Goal: Information Seeking & Learning: Learn about a topic

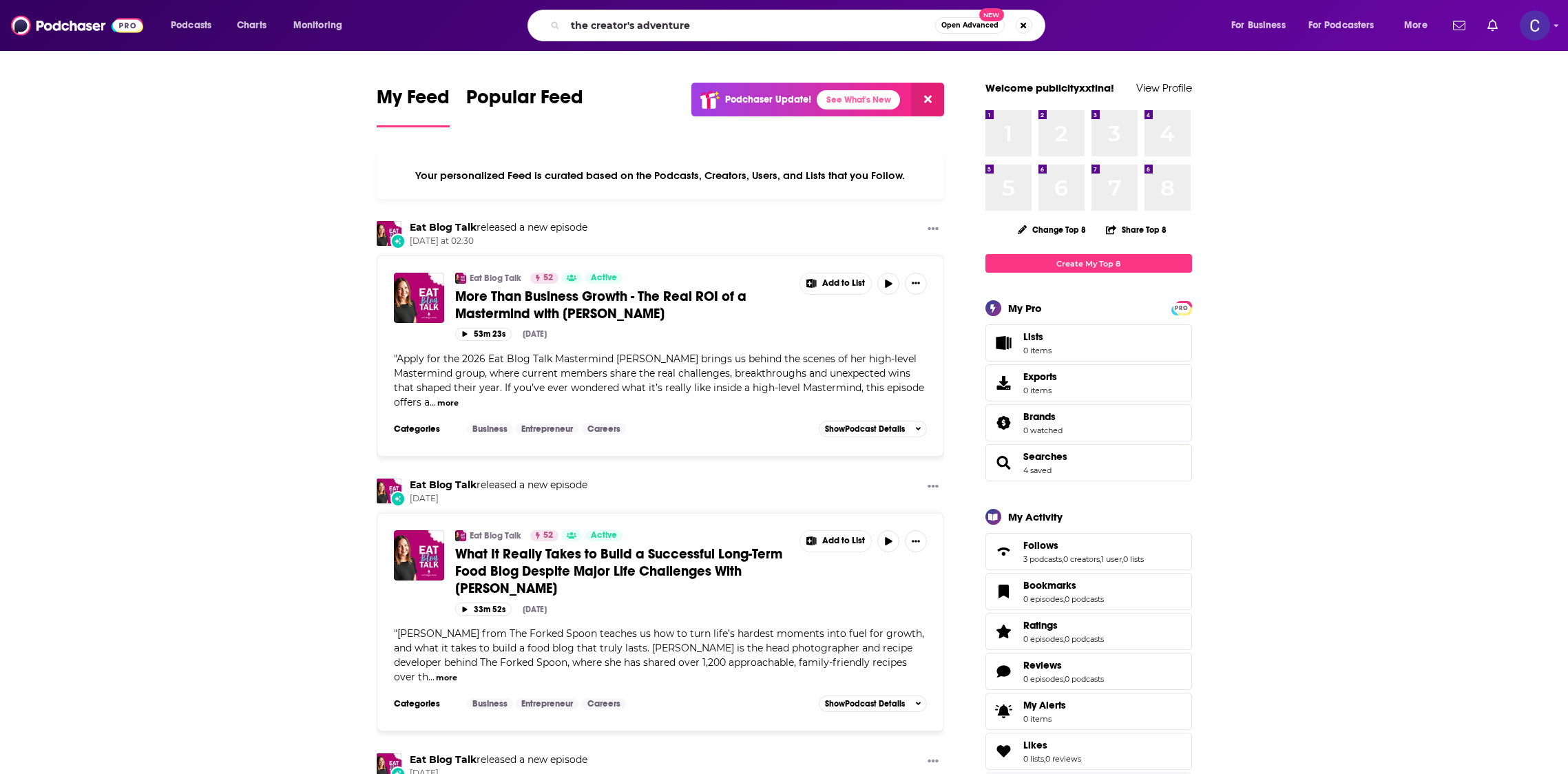
type input "the creator's adventure"
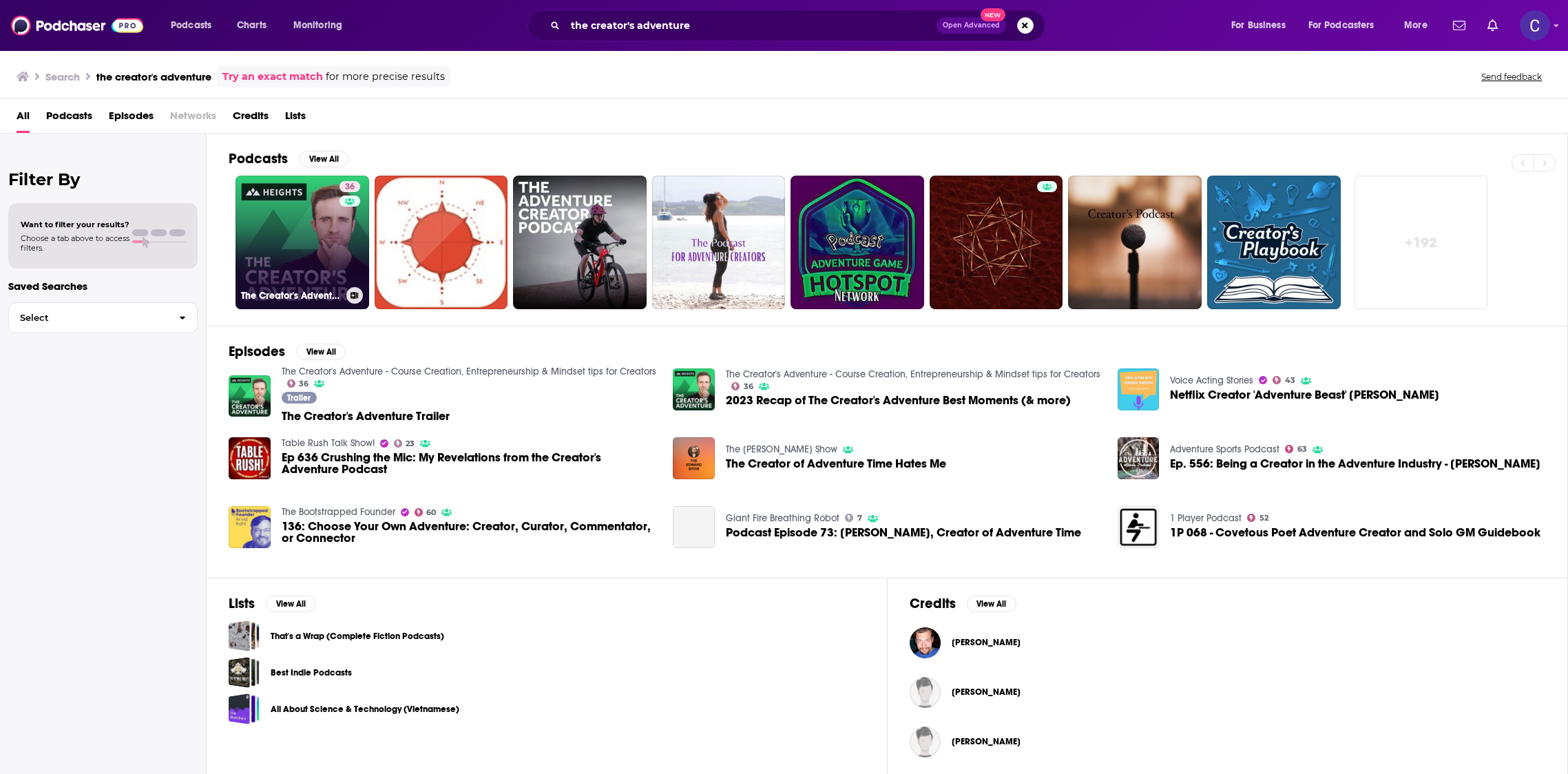
click at [325, 227] on link "36 The Creator's Adventure - Course Creation, Entrepreneurship & Mindset tips f…" at bounding box center [302, 242] width 134 height 134
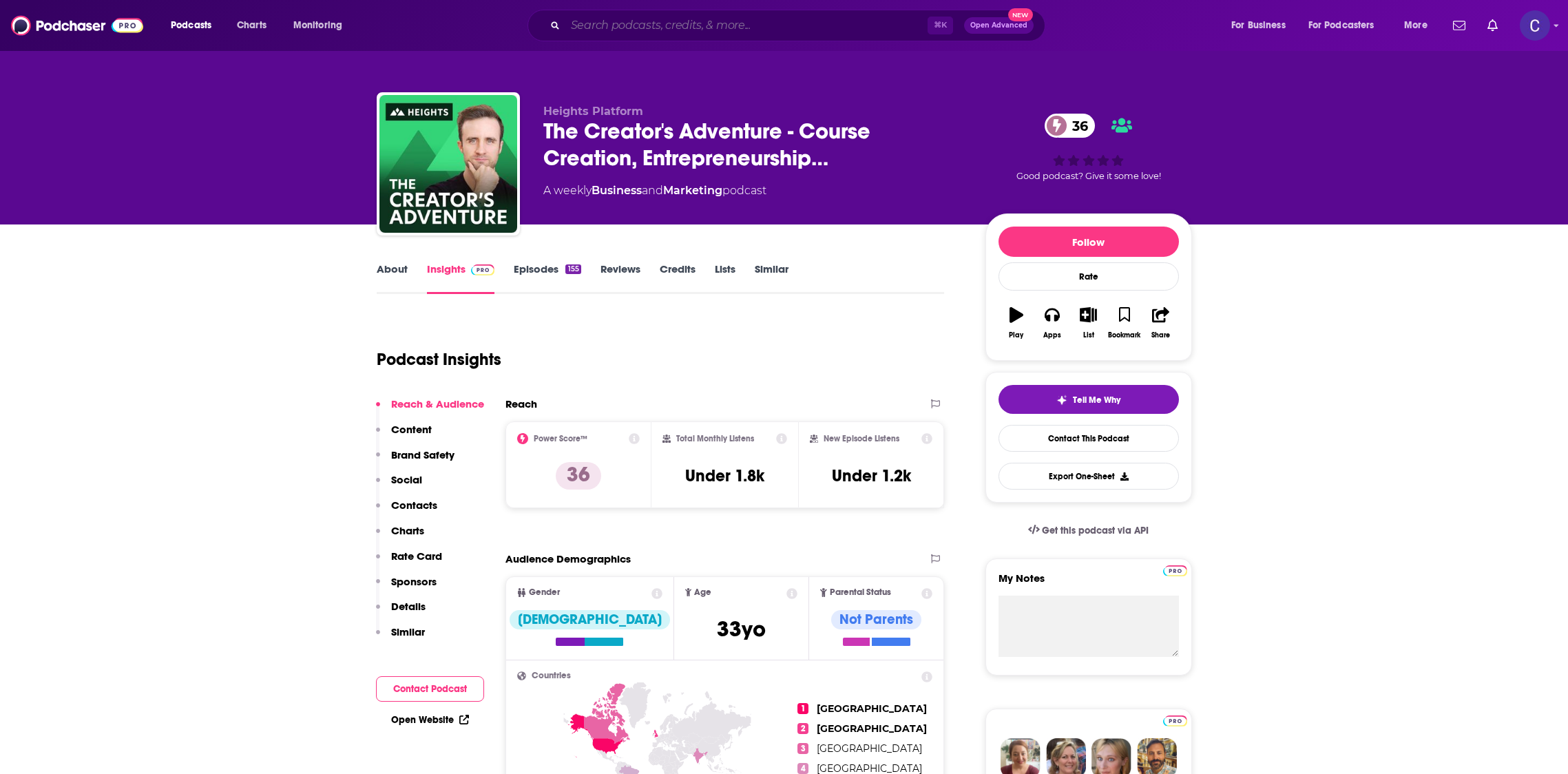
click at [644, 27] on input "Search podcasts, credits, & more..." at bounding box center [746, 26] width 362 height 22
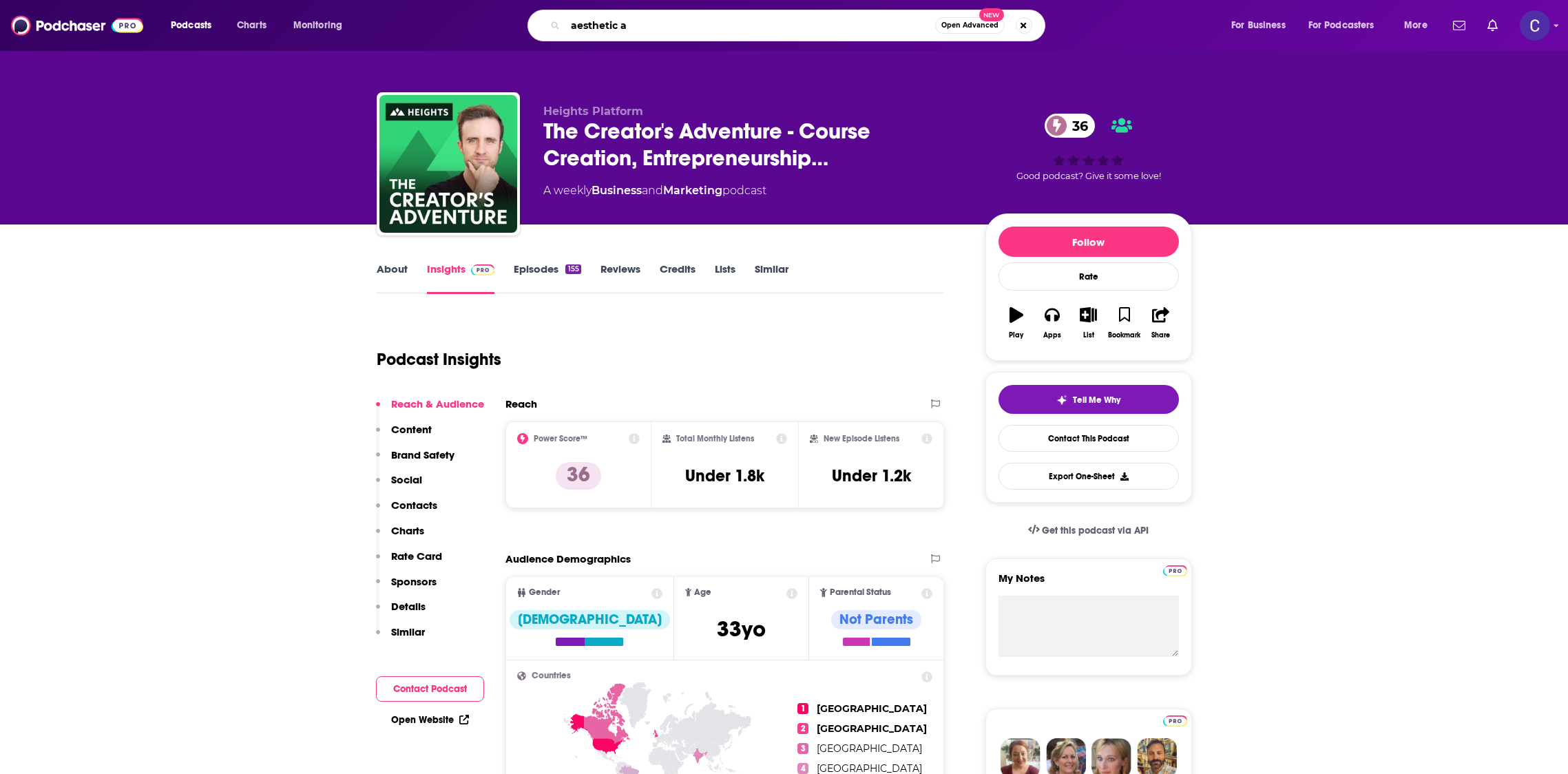
type input "aesthetic af"
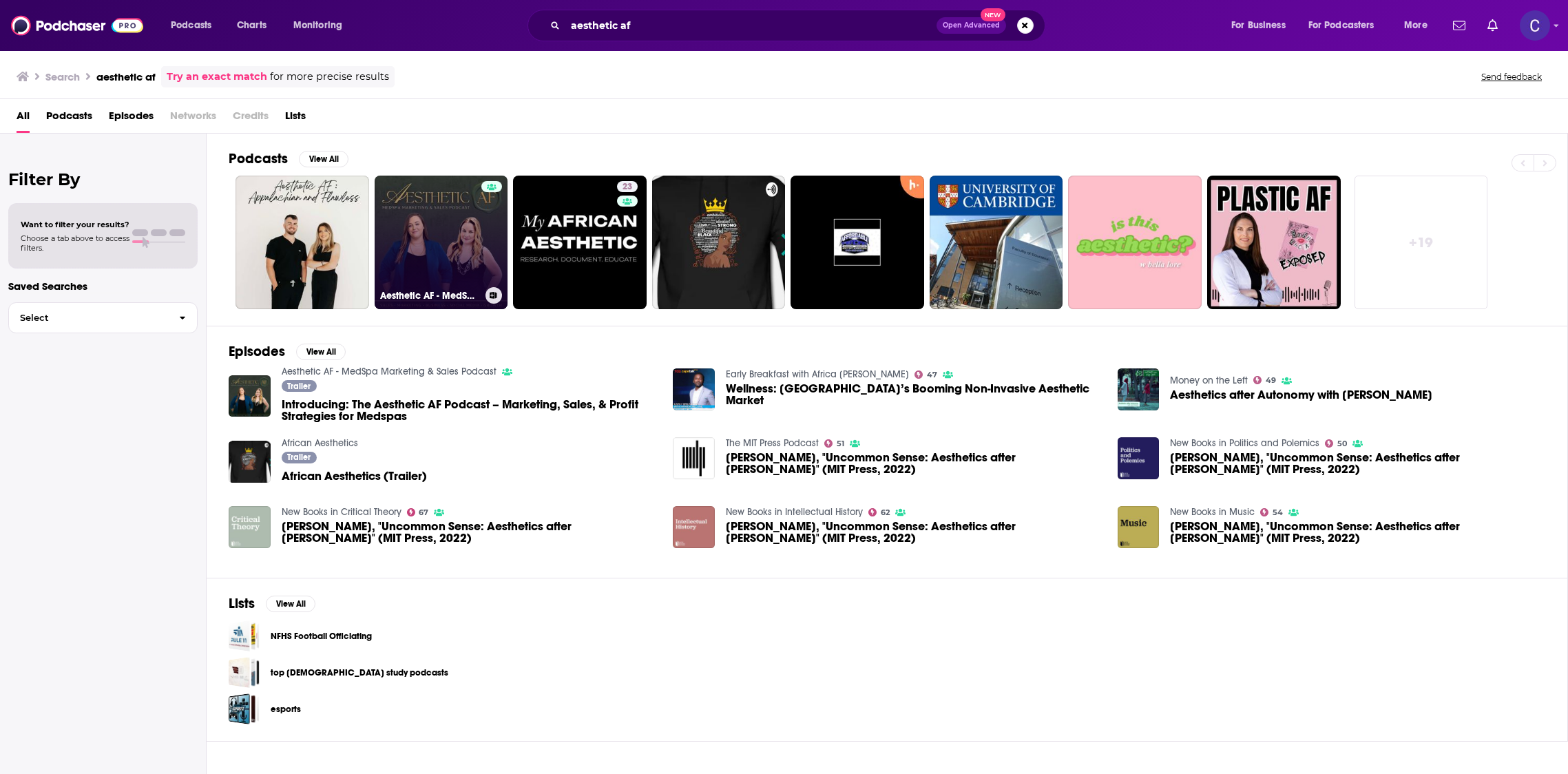
click at [383, 227] on link "Aesthetic AF - MedSpa Marketing & Sales Podcast" at bounding box center [441, 242] width 134 height 134
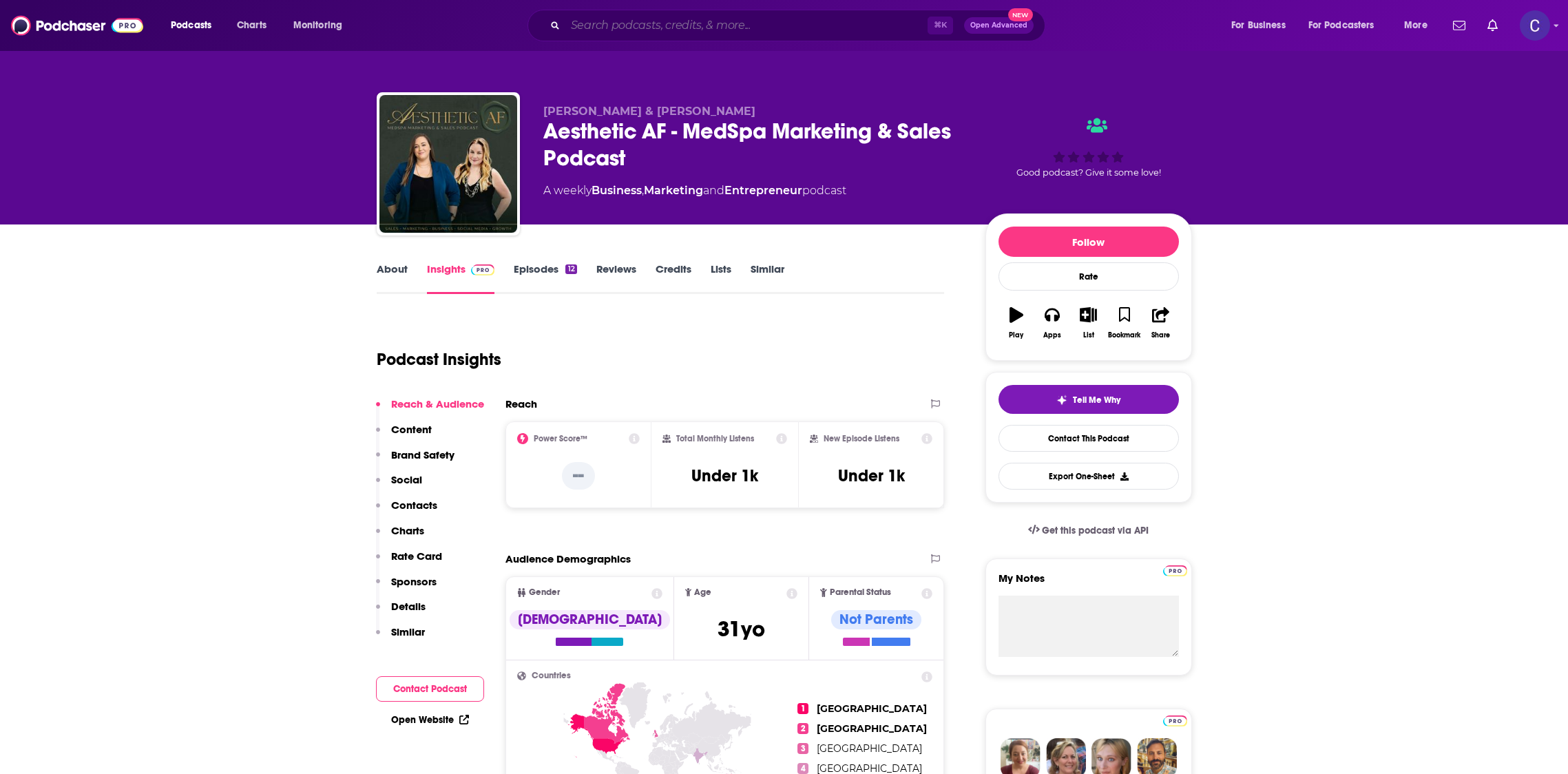
click at [602, 23] on input "Search podcasts, credits, & more..." at bounding box center [746, 26] width 362 height 22
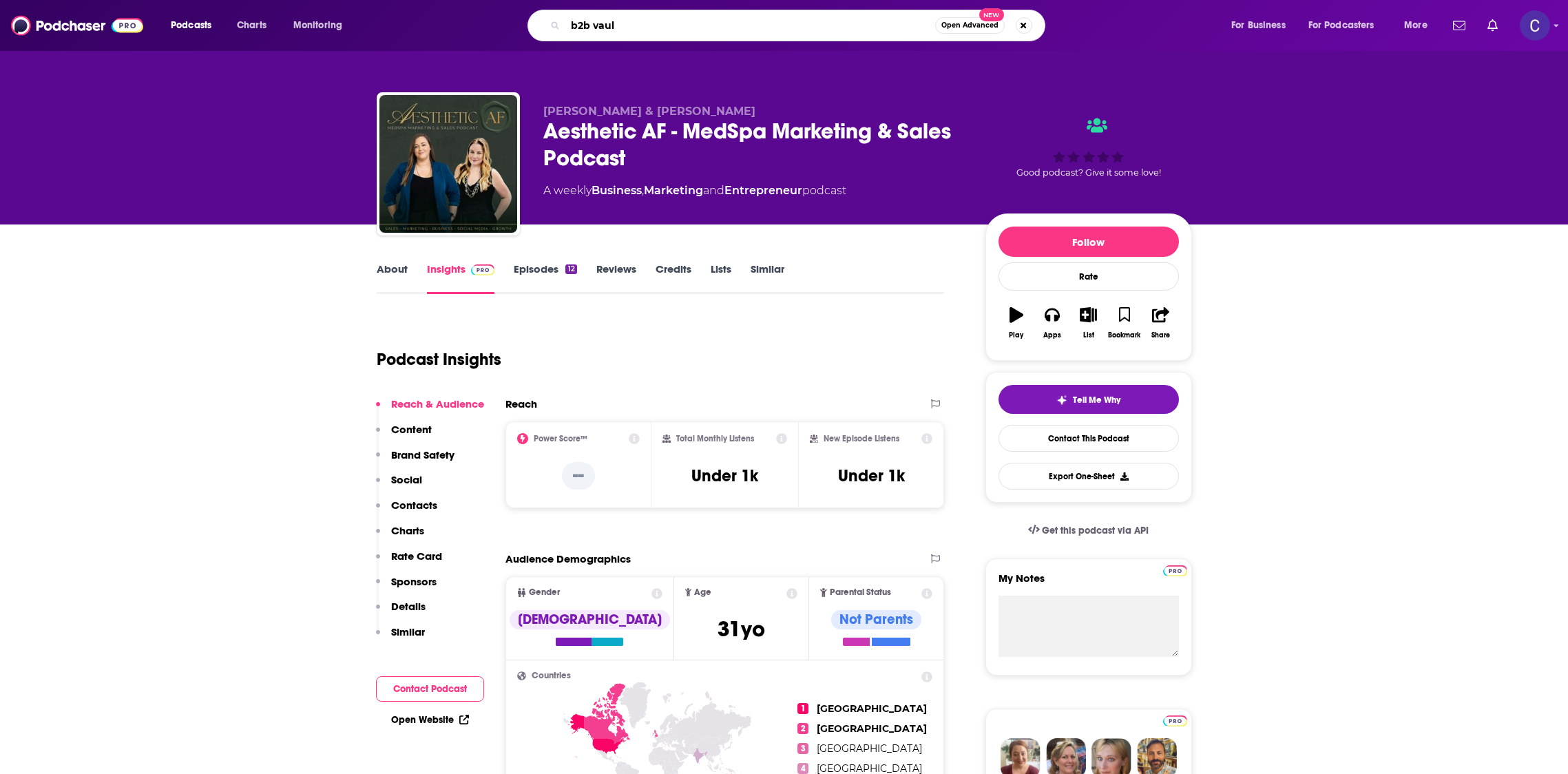
type input "b2b vault"
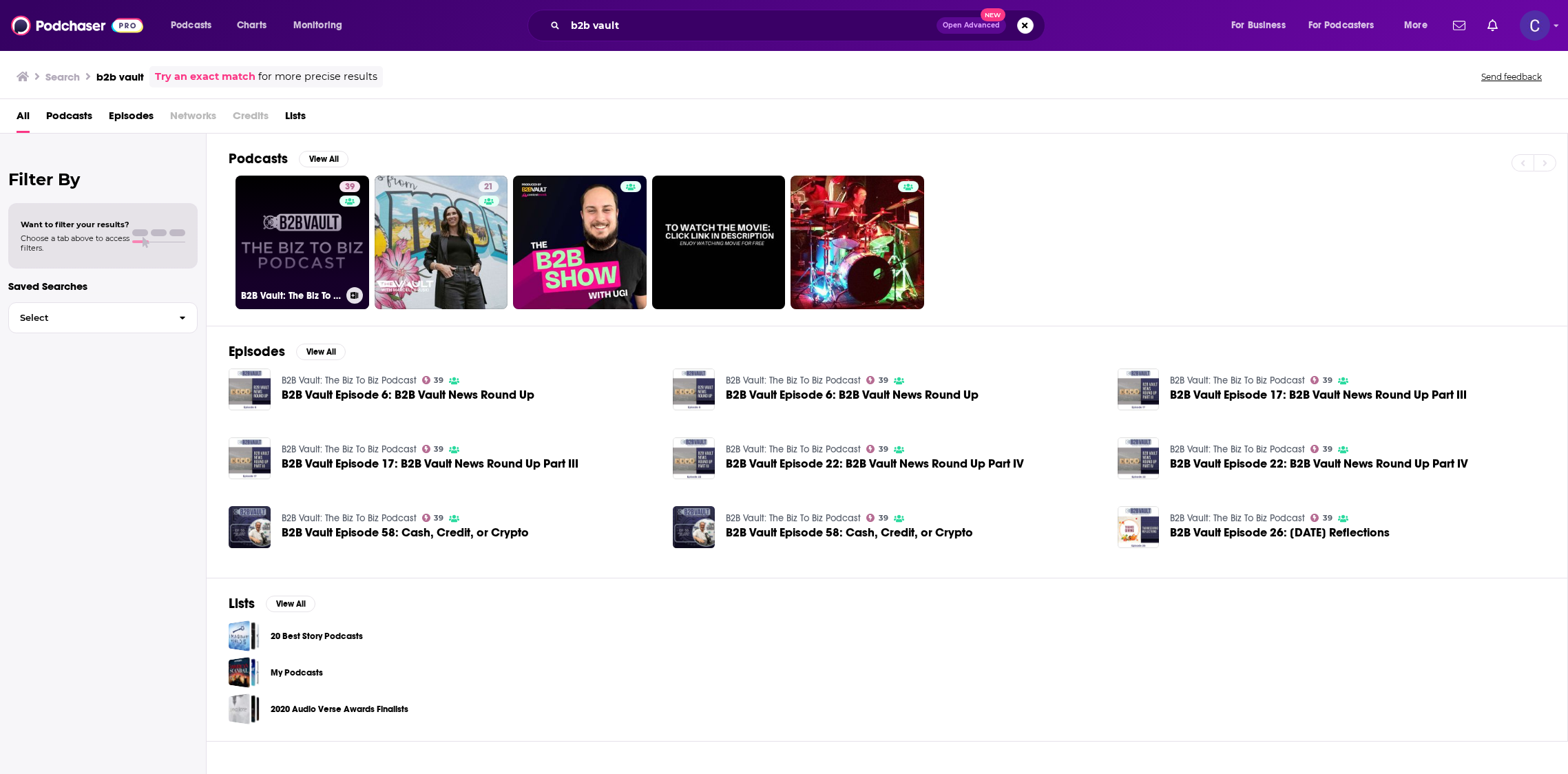
click at [355, 228] on div "39" at bounding box center [351, 234] width 24 height 106
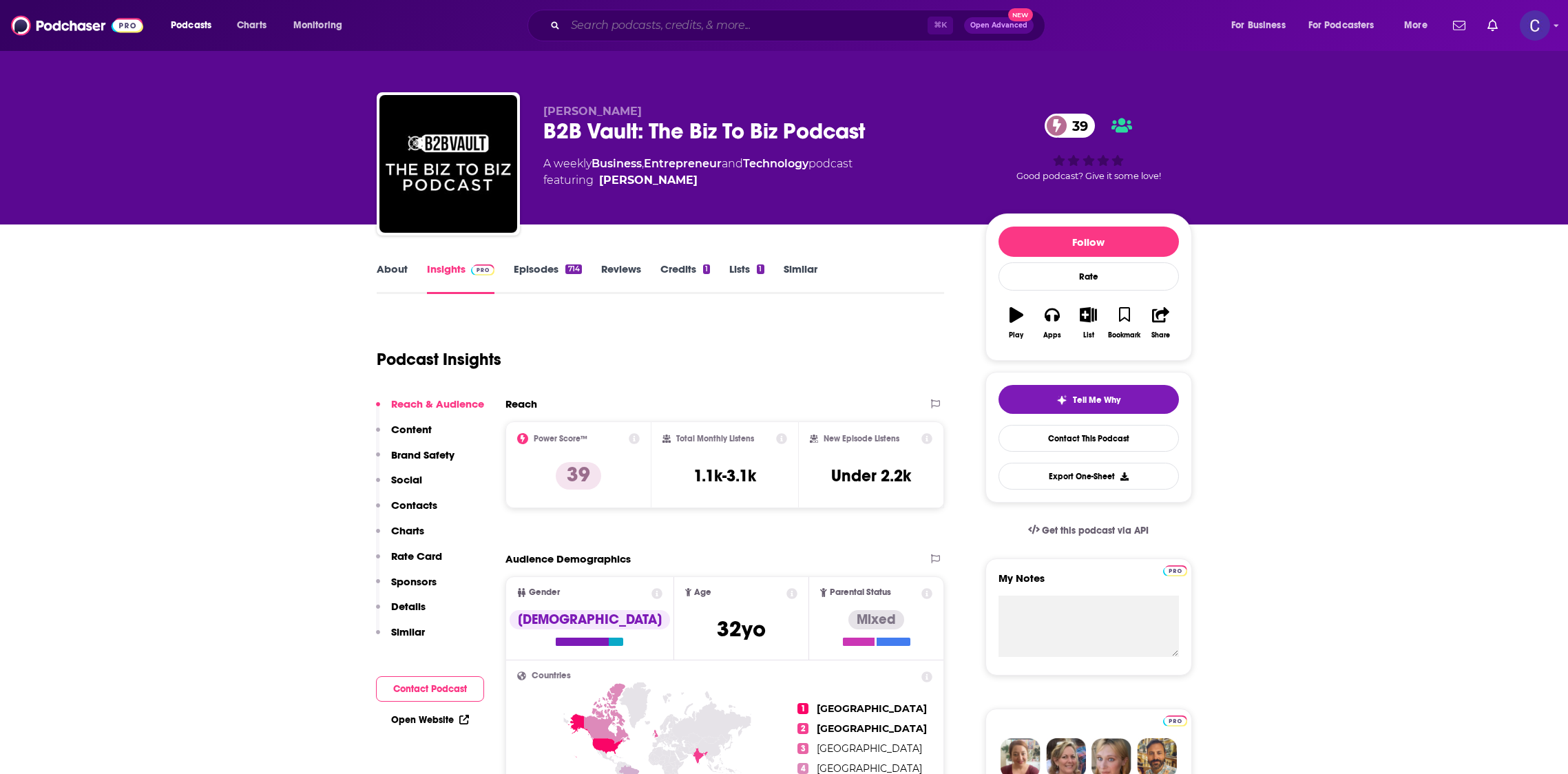
click at [712, 23] on input "Search podcasts, credits, & more..." at bounding box center [746, 26] width 362 height 22
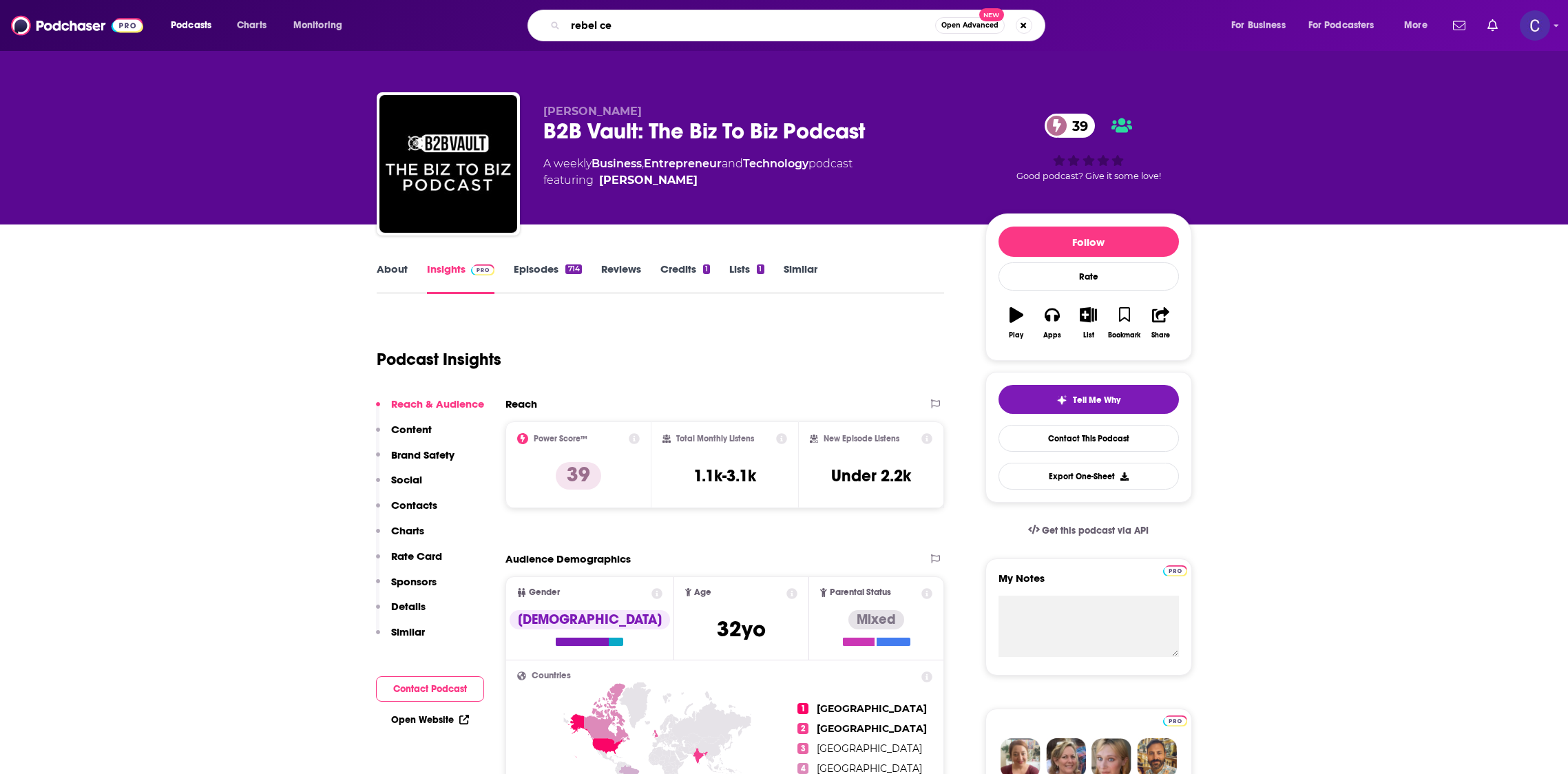
type input "rebel ceo"
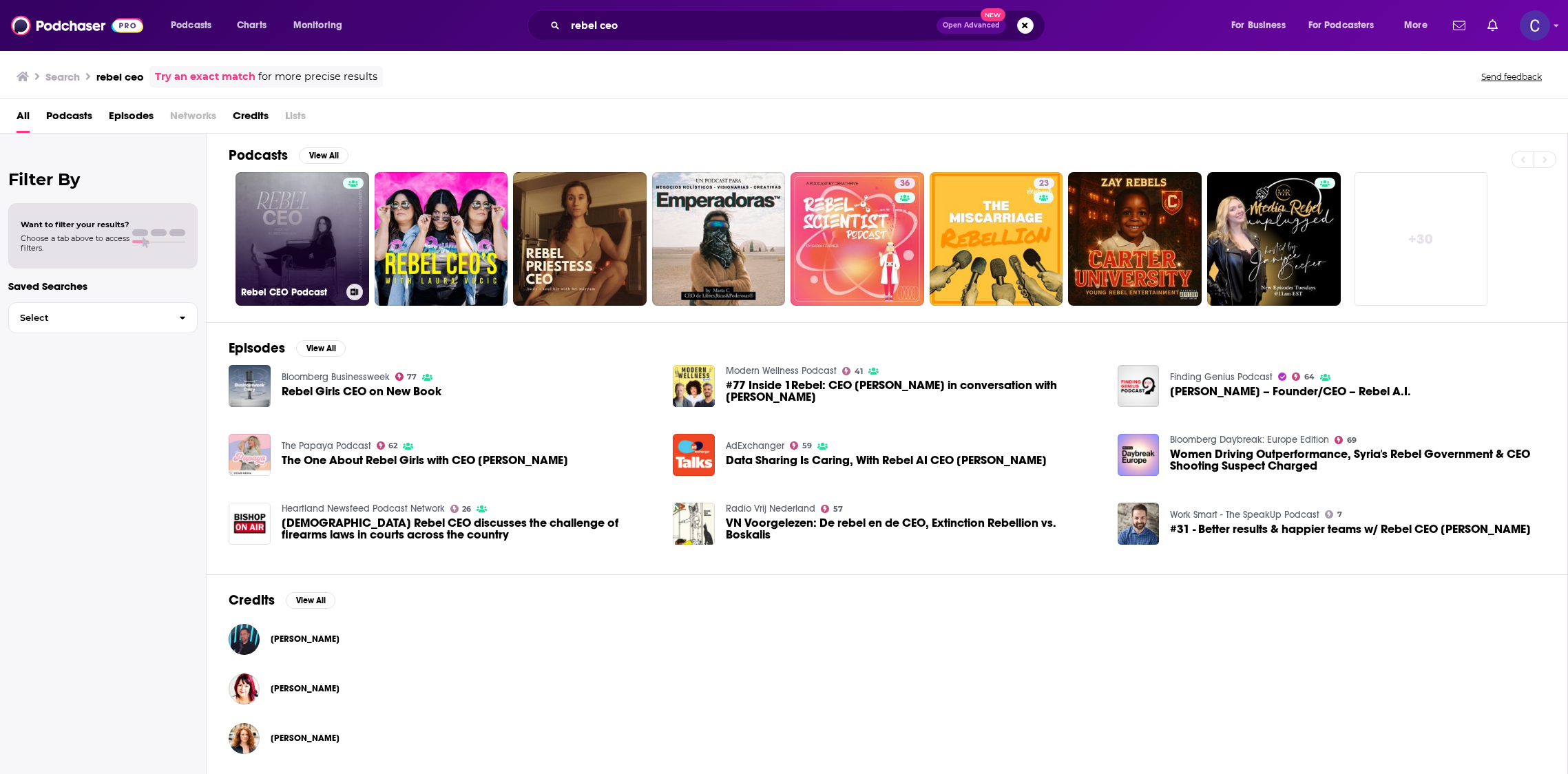
scroll to position [4, 0]
click at [343, 231] on div at bounding box center [353, 230] width 21 height 106
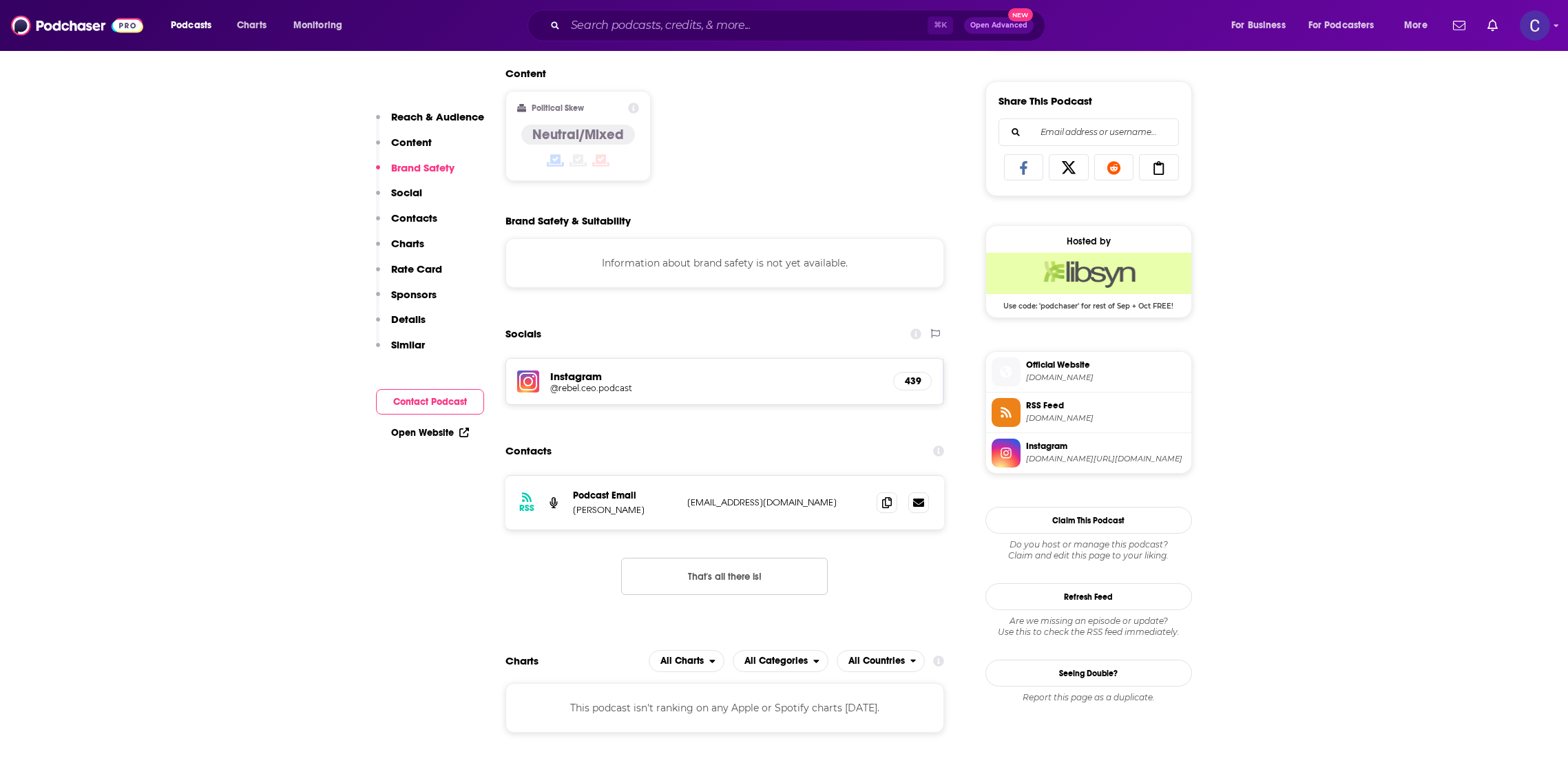
scroll to position [836, 0]
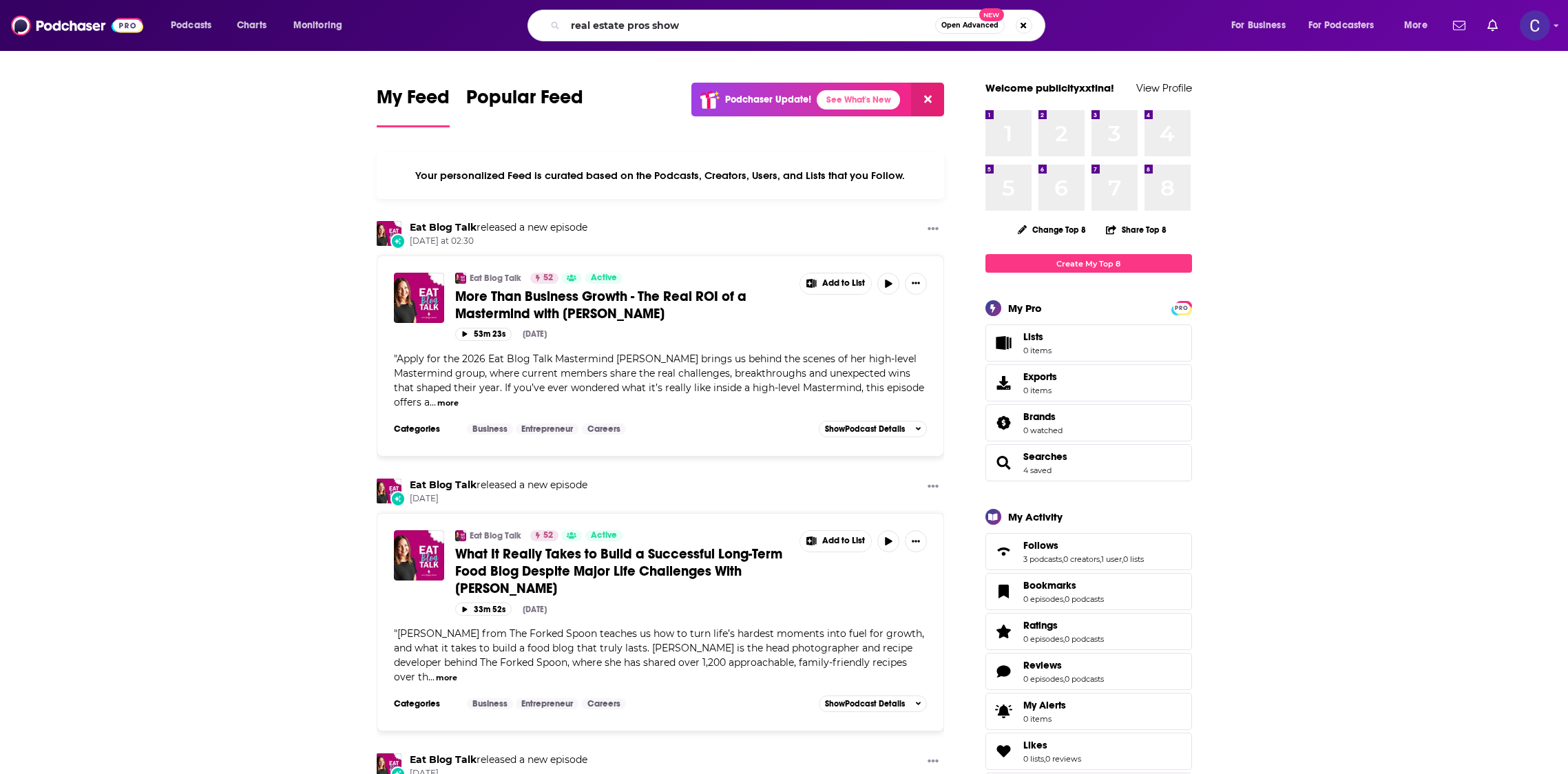
type input "real estate pros show"
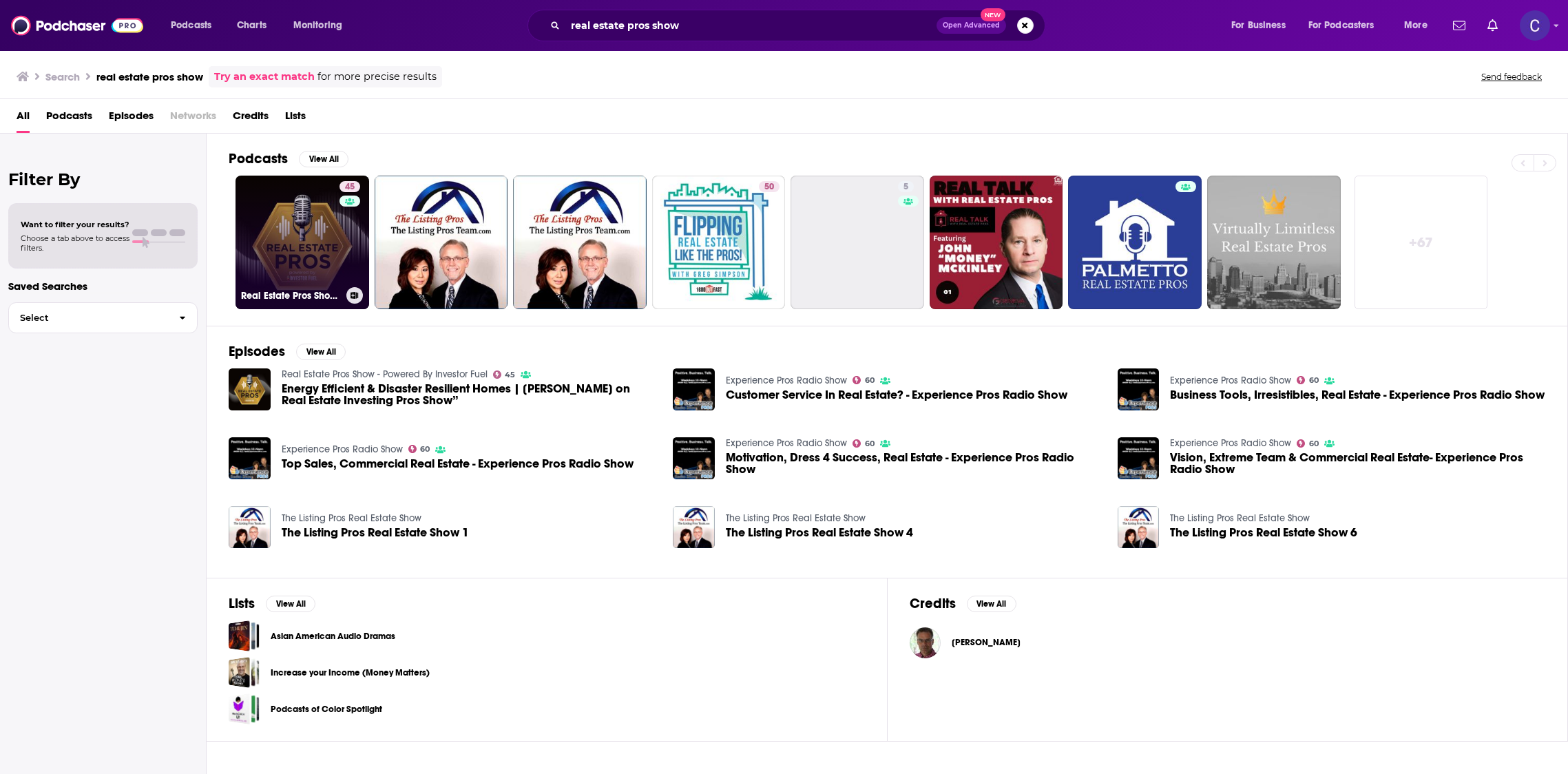
click at [292, 228] on link "45 Real Estate Pros Show - Powered By Investor Fuel" at bounding box center [302, 242] width 134 height 134
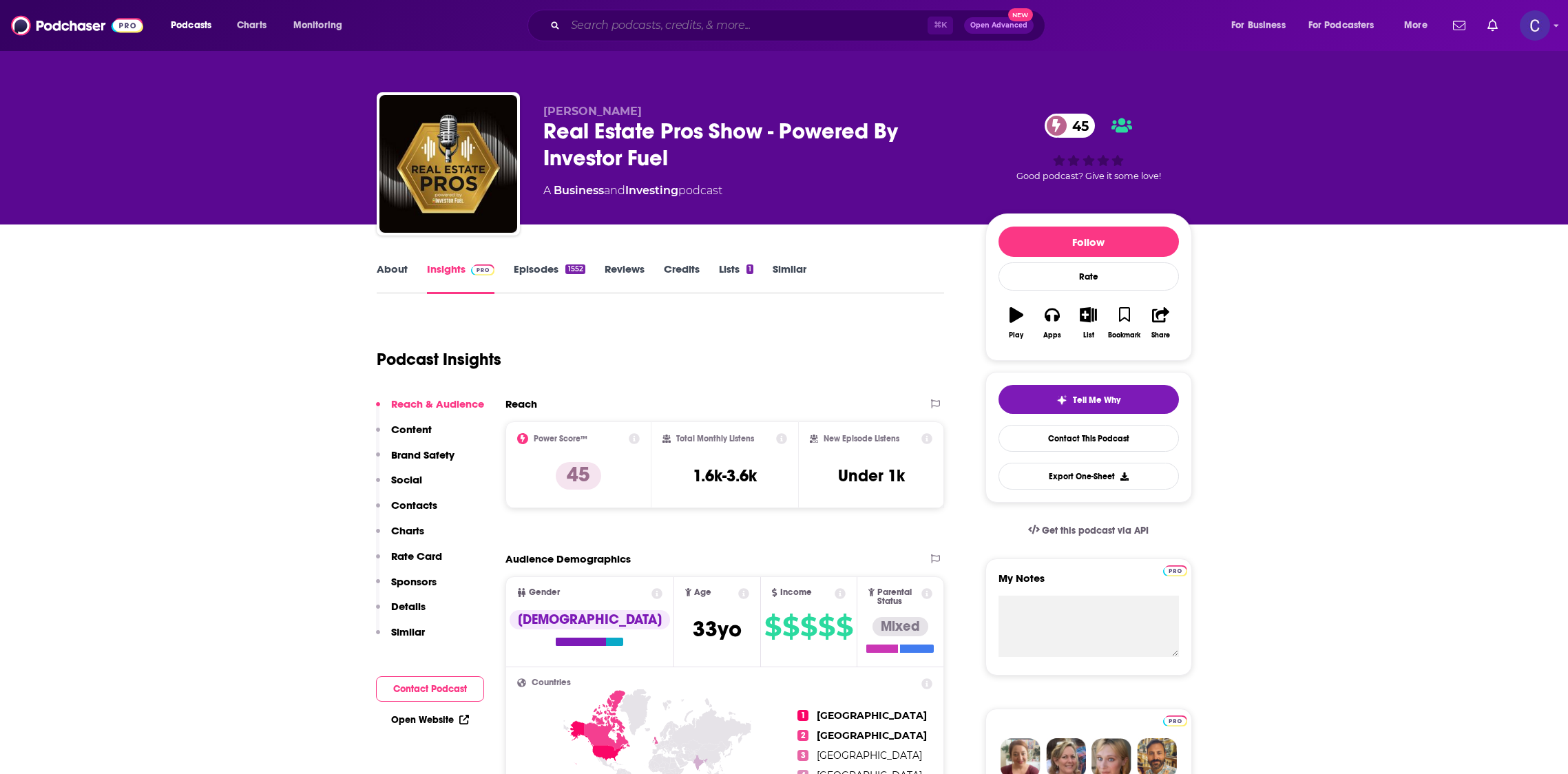
click at [593, 28] on input "Search podcasts, credits, & more..." at bounding box center [746, 26] width 362 height 22
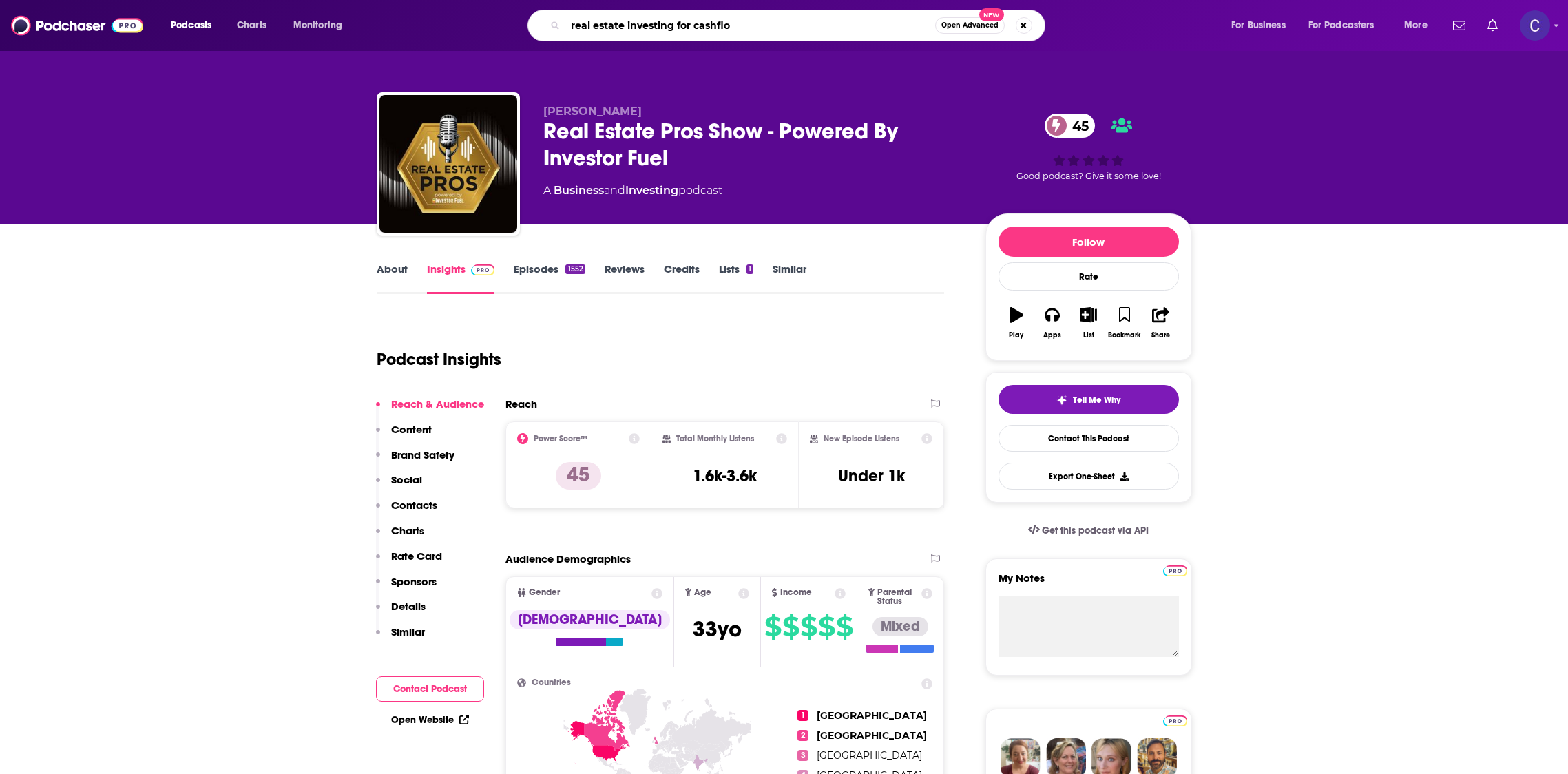
type input "real estate investing for cashflow"
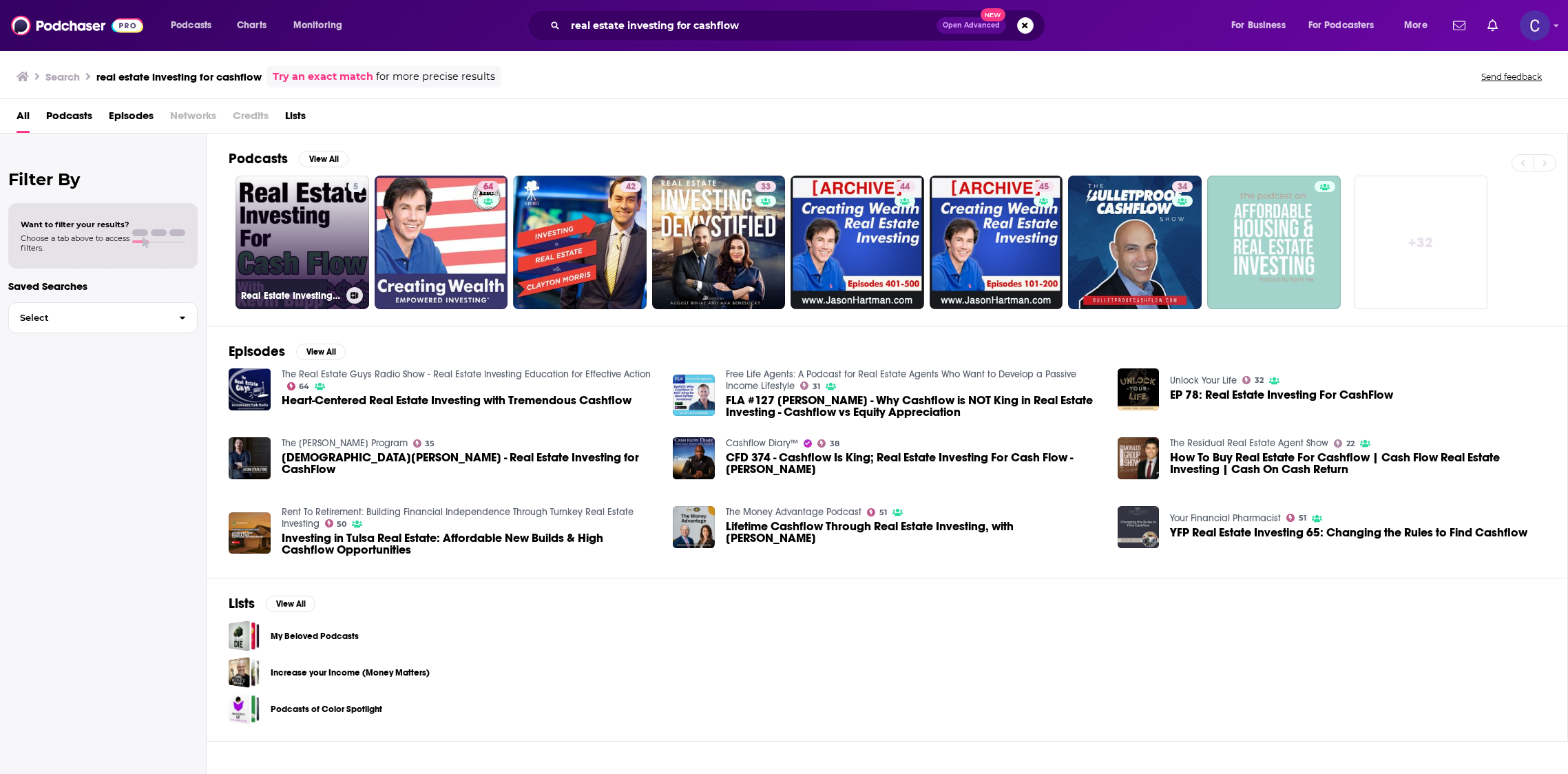
click at [329, 237] on link "5 Real Estate Investing for Cashflow" at bounding box center [302, 242] width 134 height 134
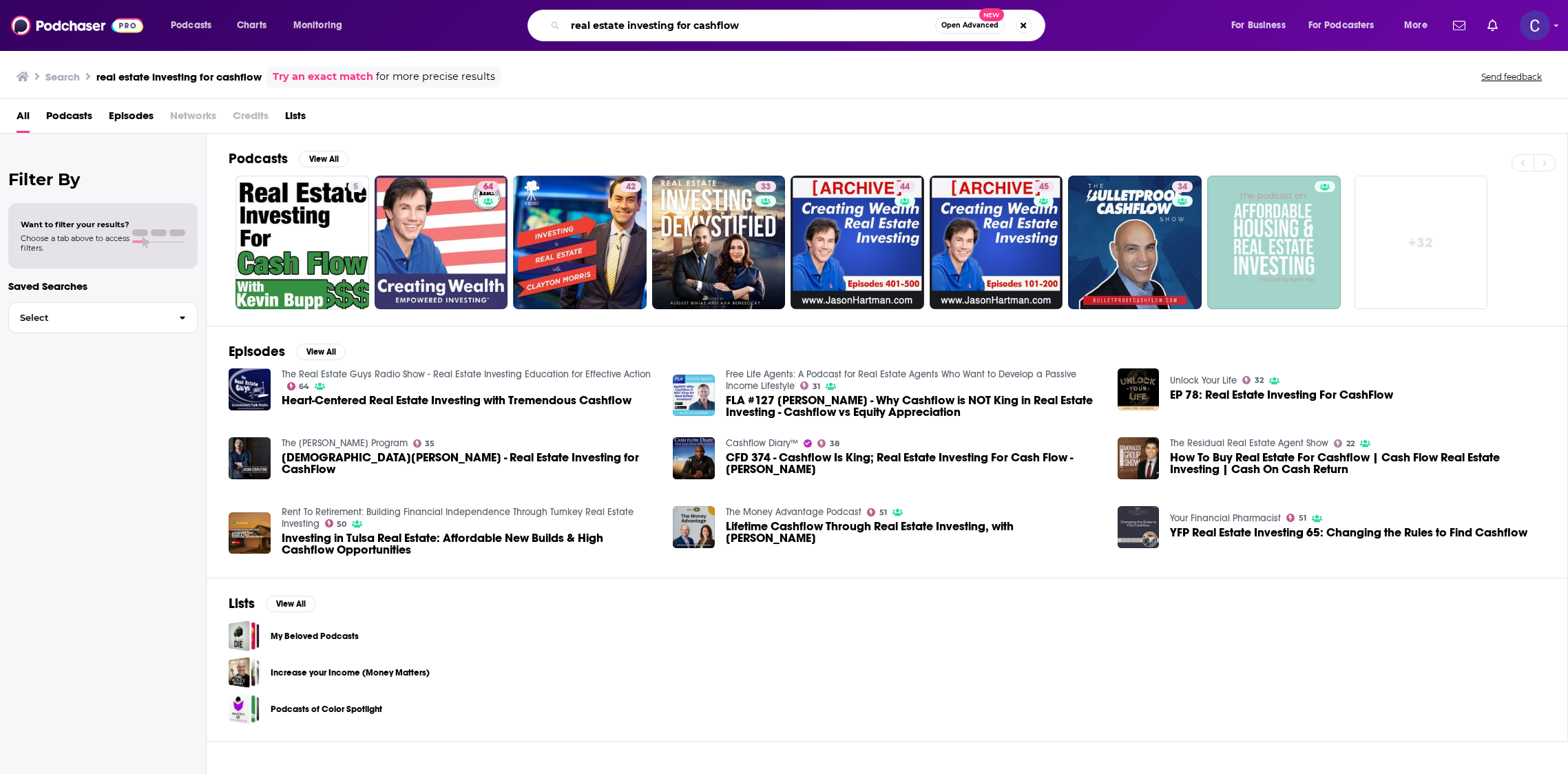
click at [814, 30] on input "real estate investing for cashflow" at bounding box center [750, 26] width 369 height 22
type input "real estate investing for cashflow [PERSON_NAME]"
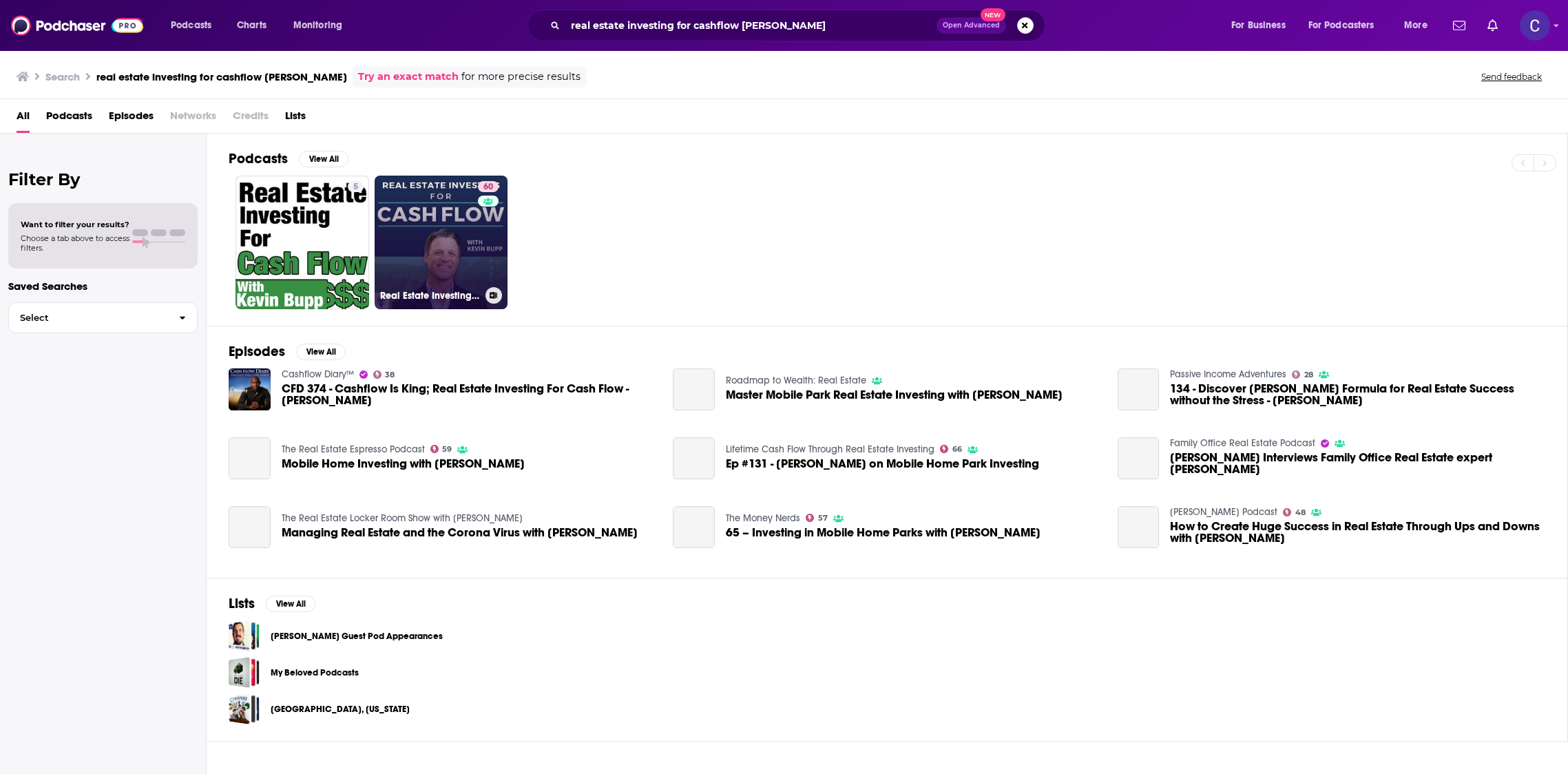
click at [466, 231] on link "60 Real Estate Investing for Cash Flow with [PERSON_NAME]" at bounding box center [441, 242] width 134 height 134
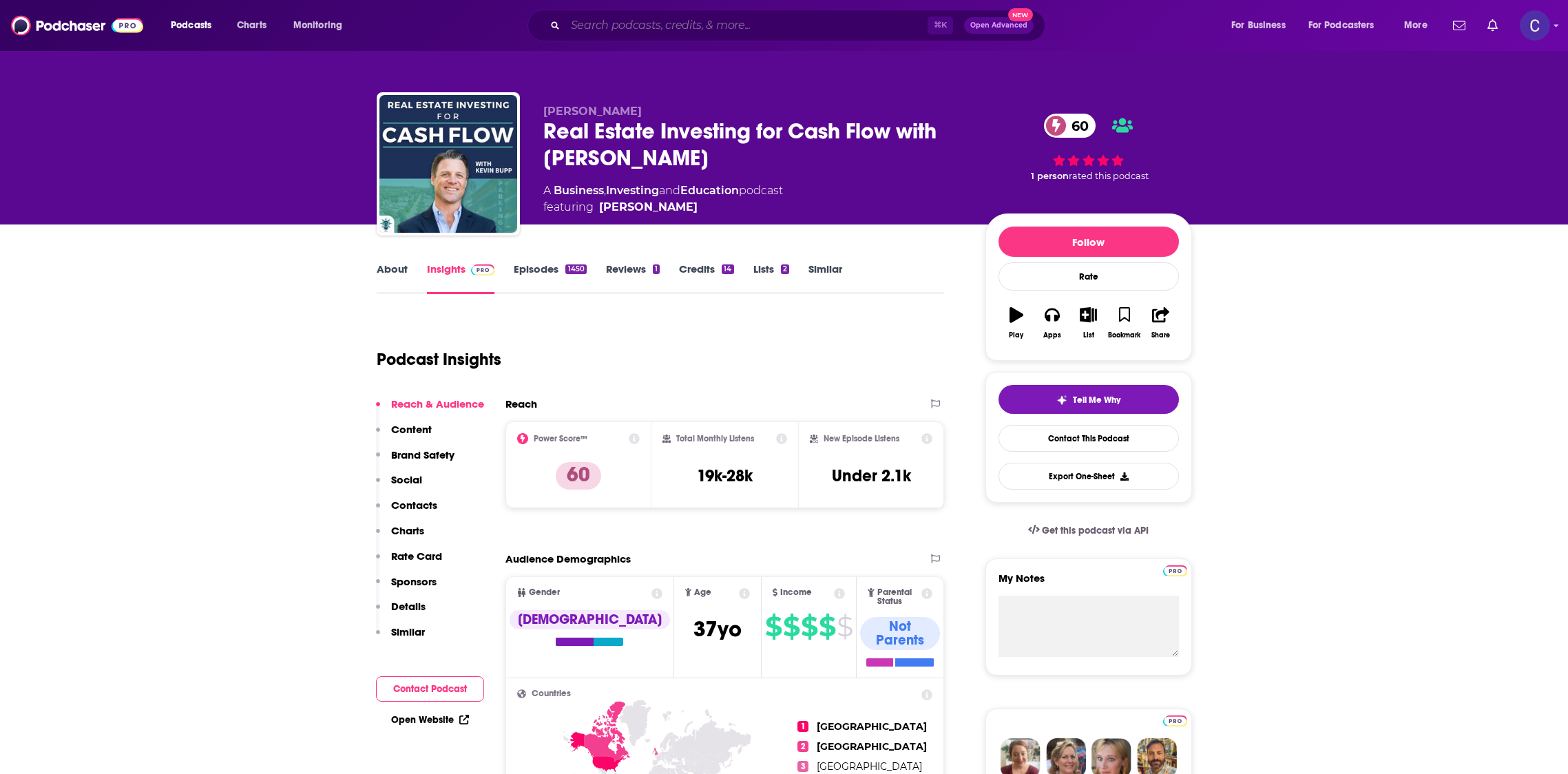
click at [701, 33] on input "Search podcasts, credits, & more..." at bounding box center [746, 26] width 362 height 22
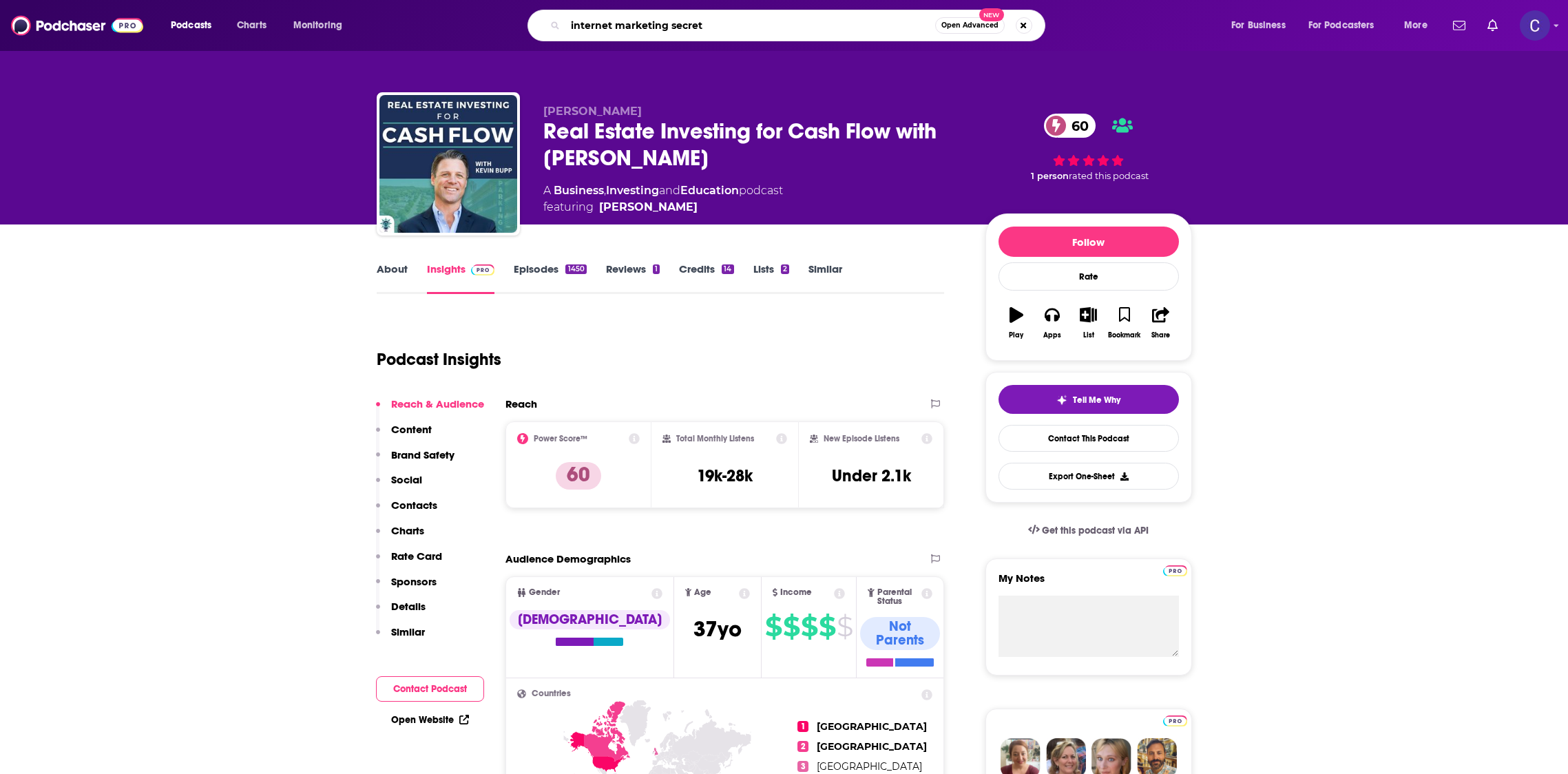
type input "internet marketing secrets"
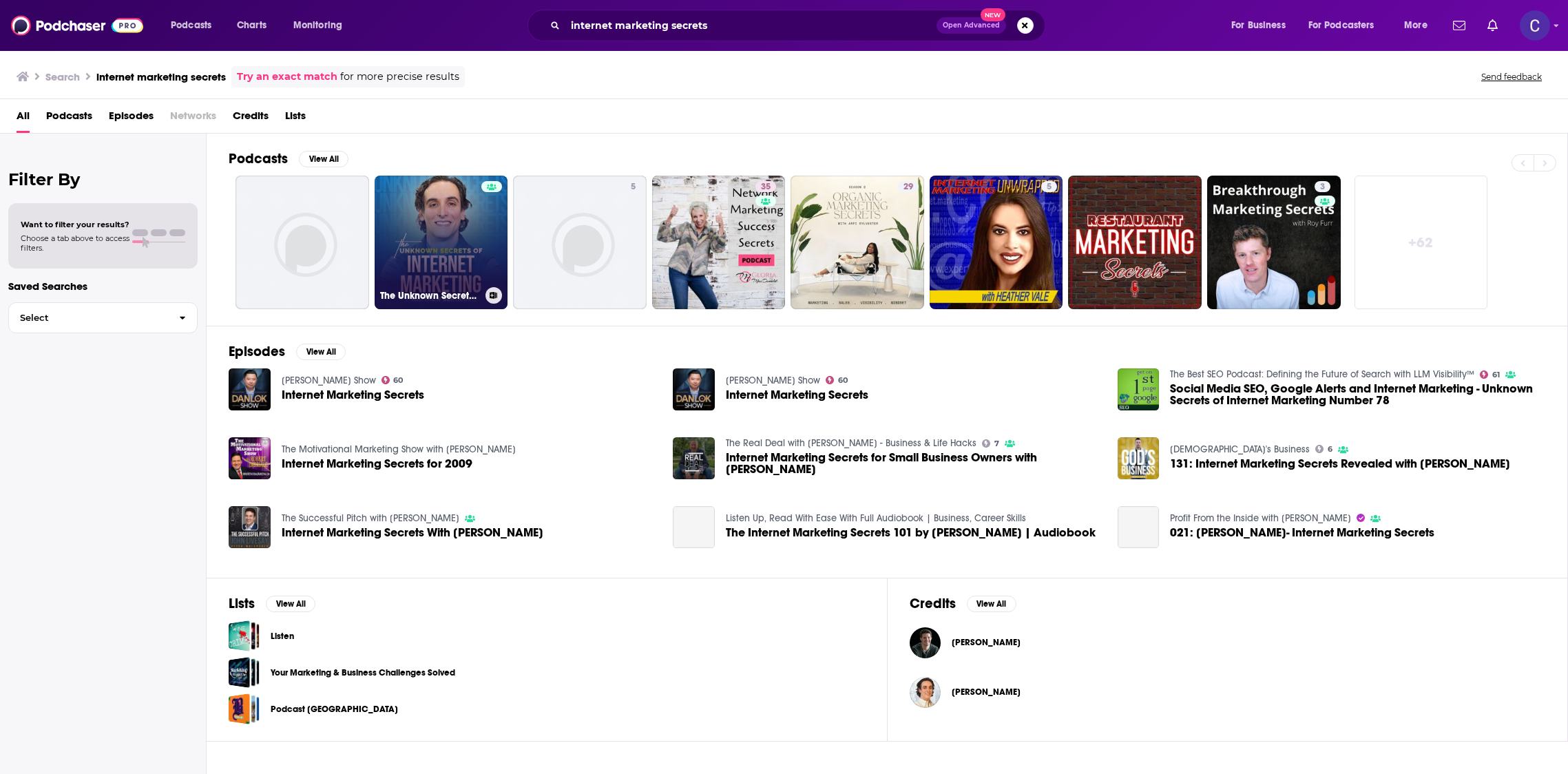
click at [437, 231] on link "The Unknown Secrets of Internet Marketing" at bounding box center [441, 242] width 134 height 134
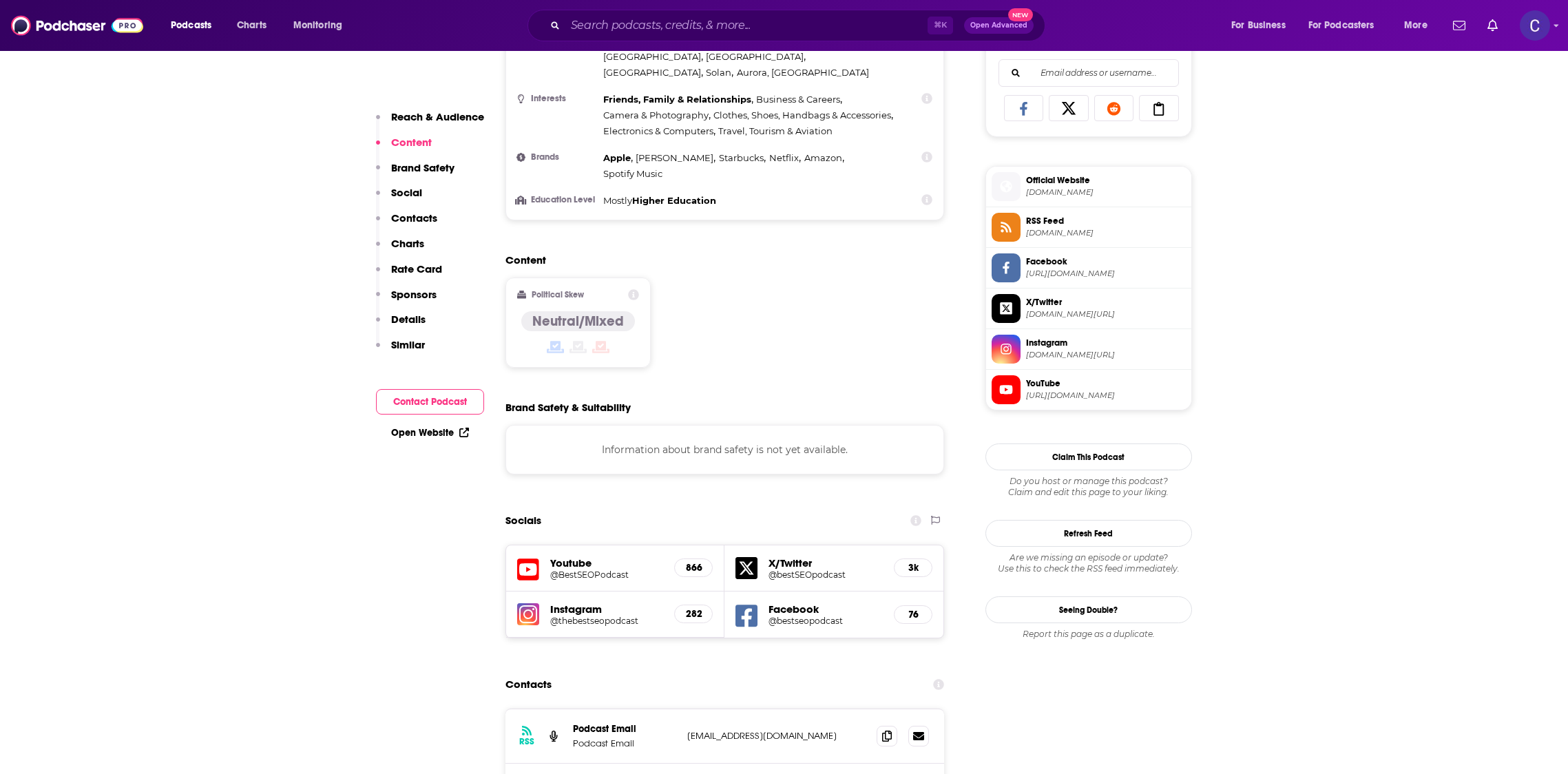
scroll to position [894, 0]
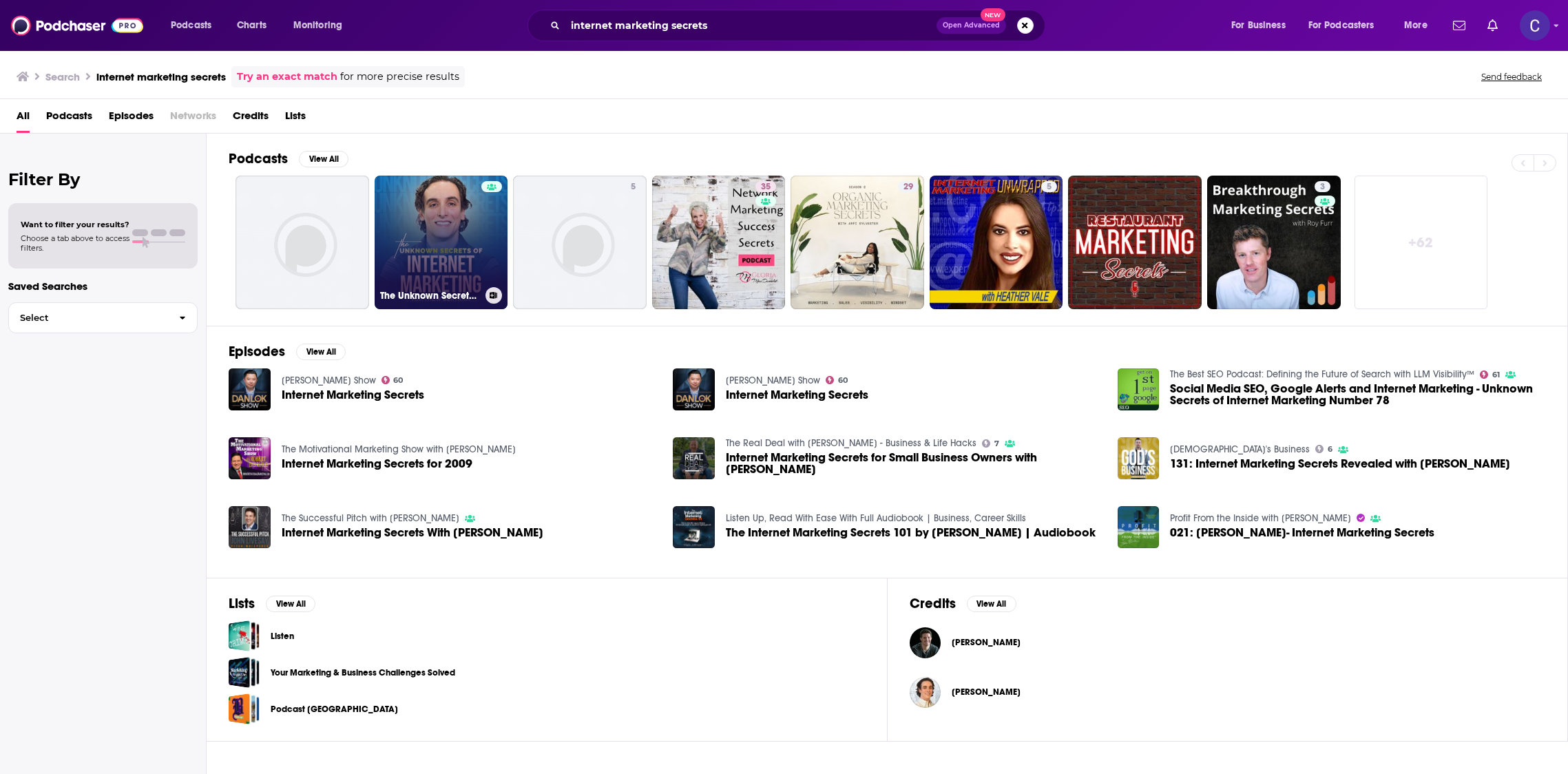
click at [405, 236] on link "The Unknown Secrets of Internet Marketing" at bounding box center [441, 242] width 134 height 134
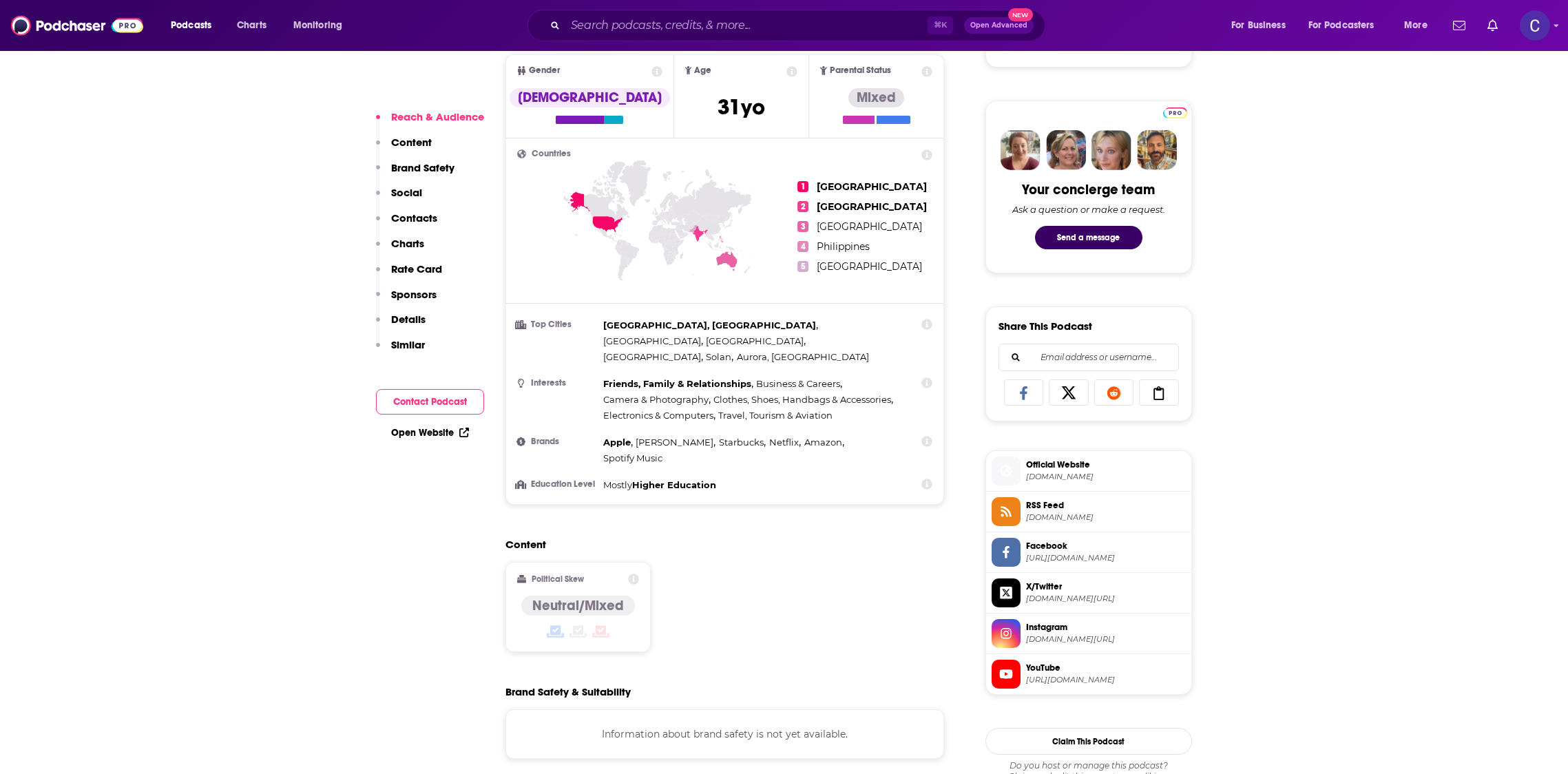
scroll to position [611, 0]
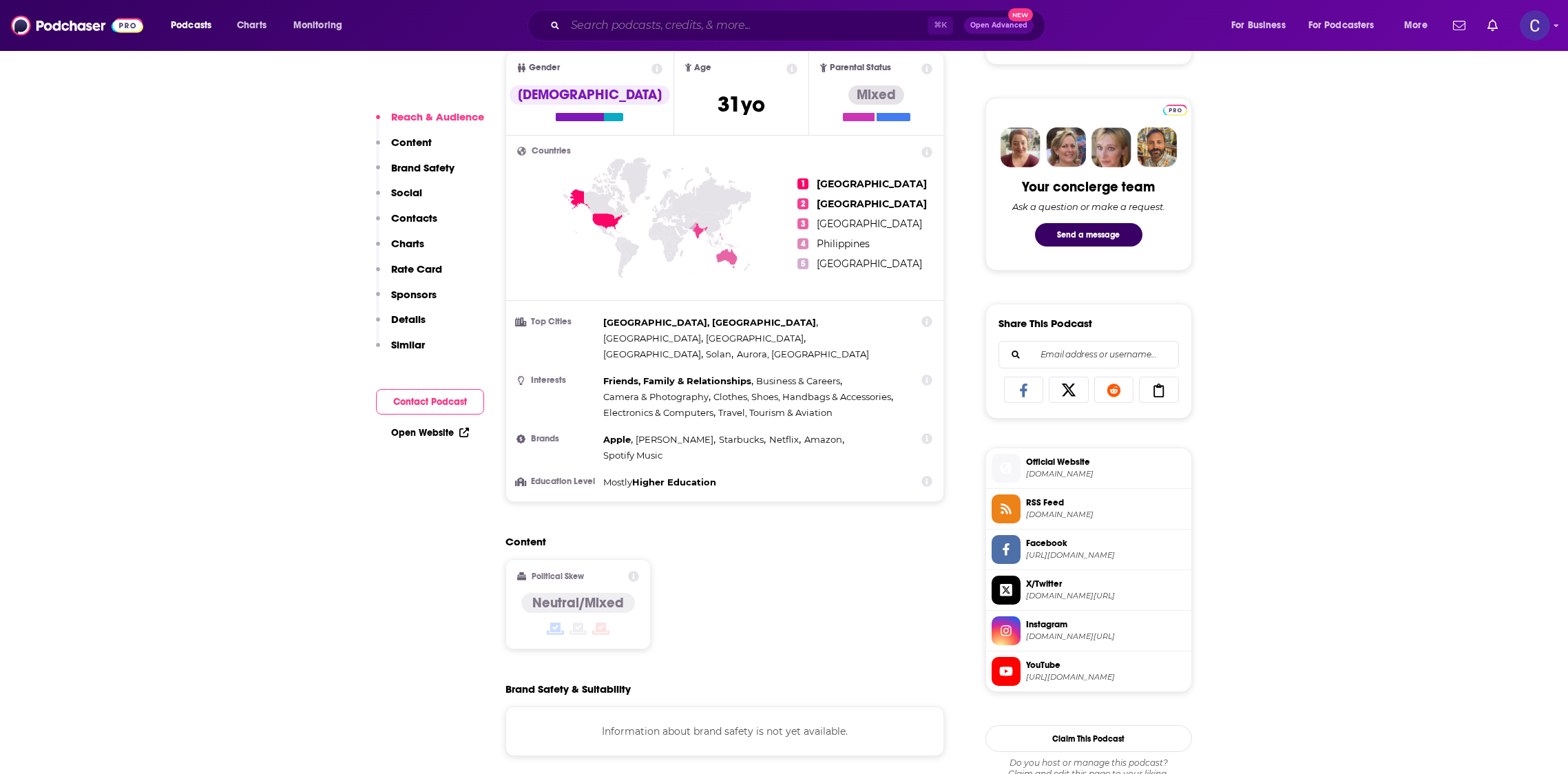
click at [729, 16] on input "Search podcasts, credits, & more..." at bounding box center [746, 26] width 362 height 22
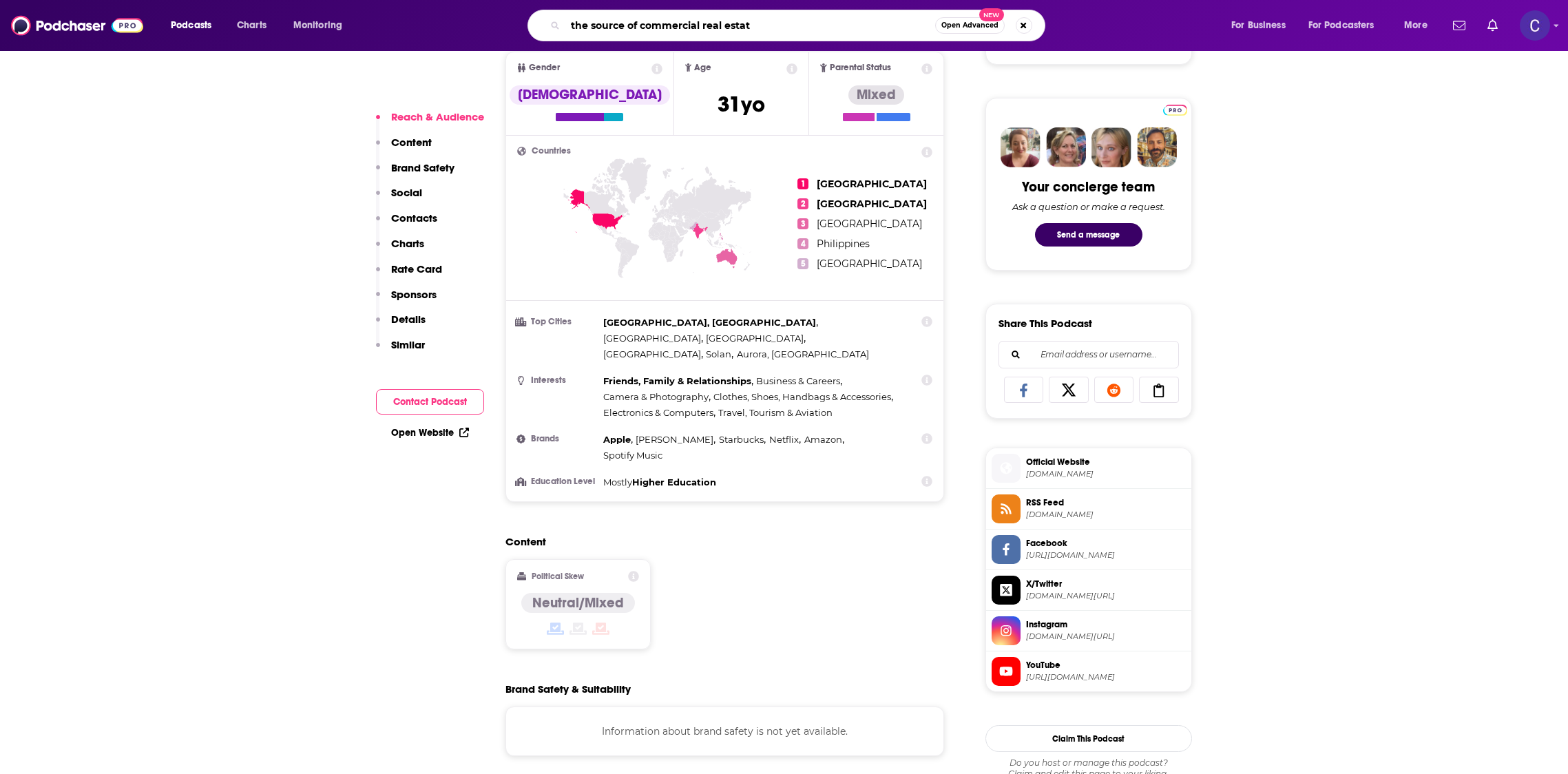
type input "the source of commercial real estate"
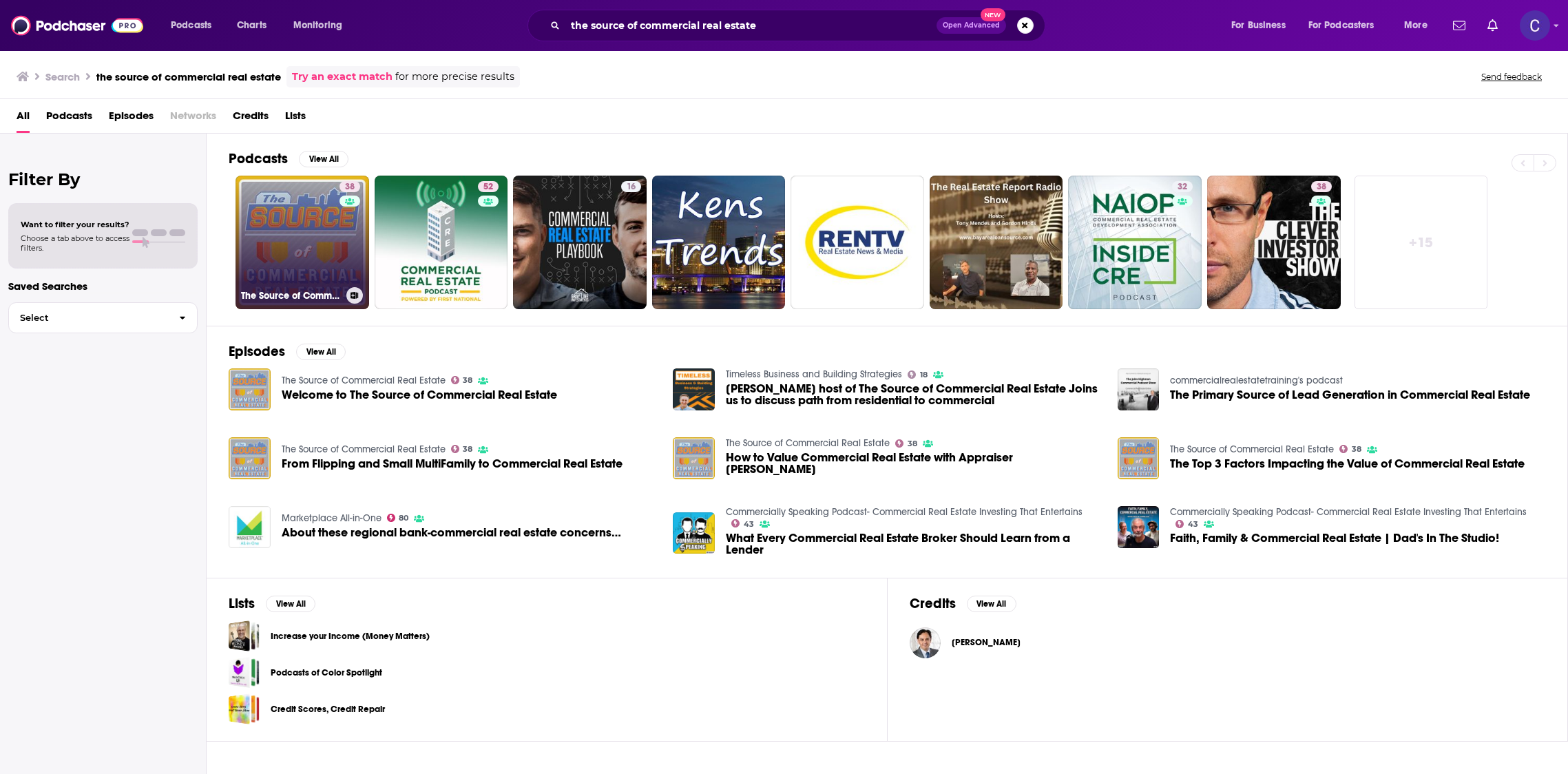
click at [312, 249] on link "38 The Source of Commercial Real Estate" at bounding box center [302, 242] width 134 height 134
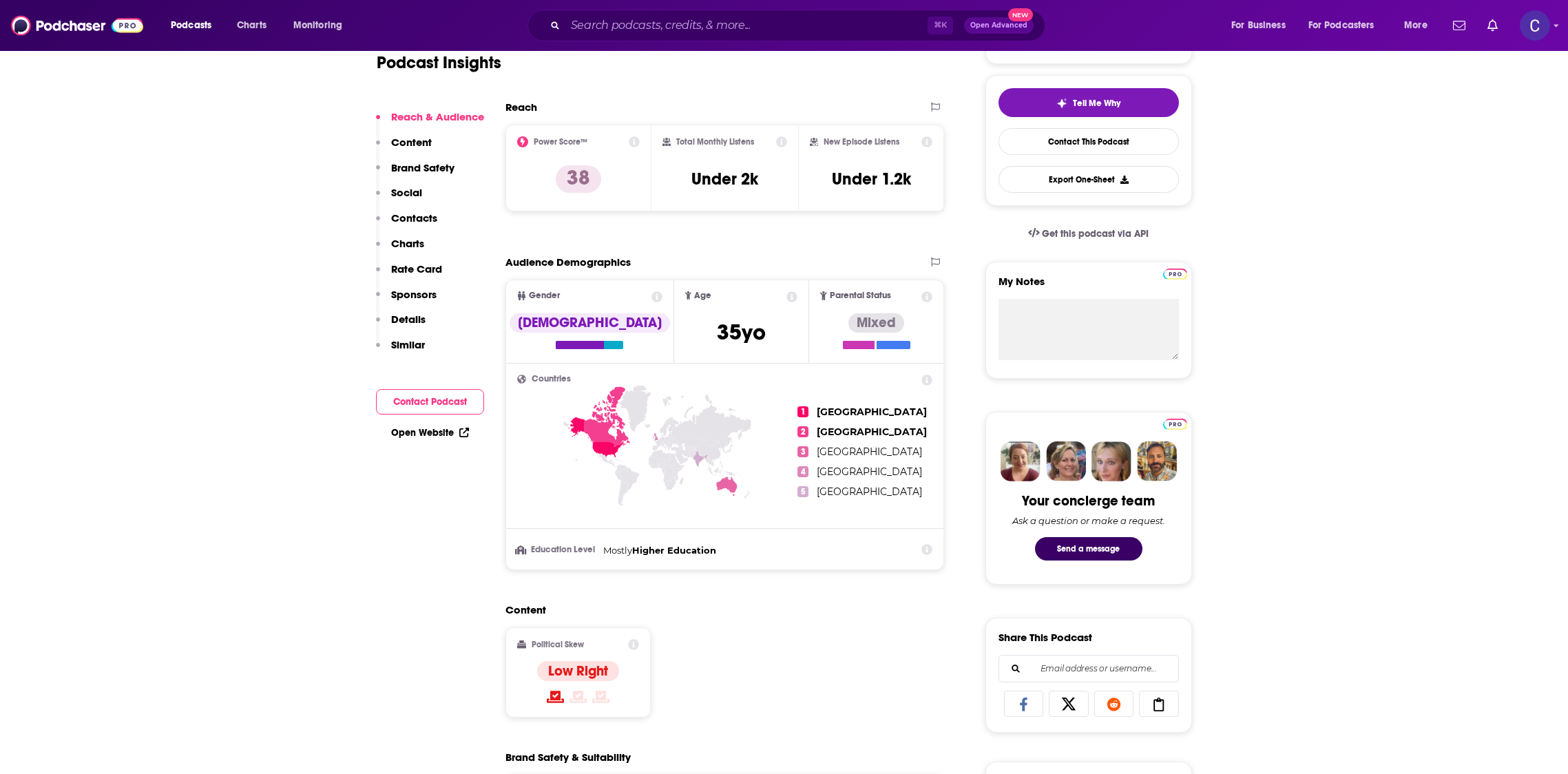
scroll to position [306, 0]
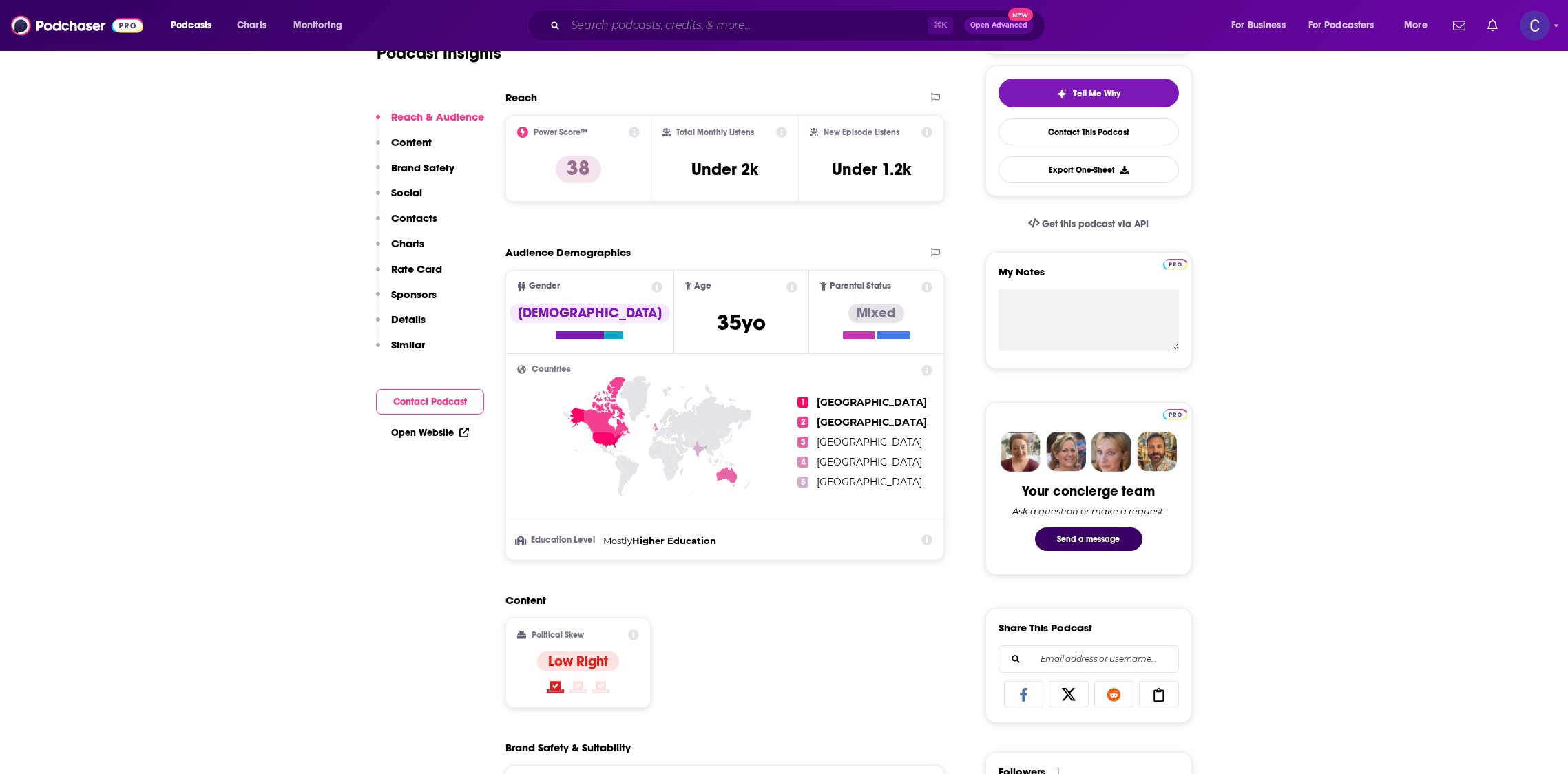
click at [577, 29] on input "Search podcasts, credits, & more..." at bounding box center [746, 26] width 362 height 22
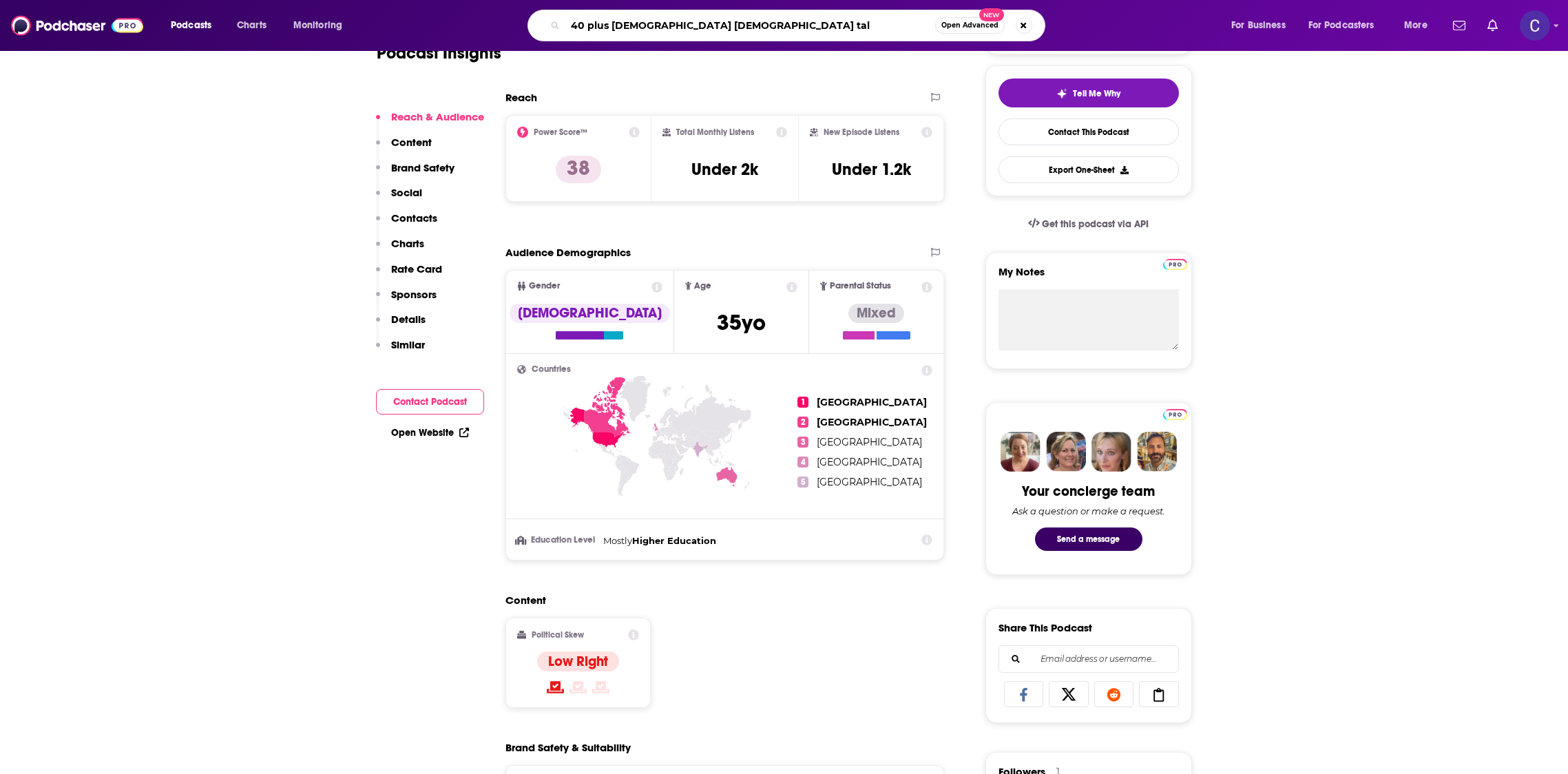
type input "40 plus [DEMOGRAPHIC_DATA] [DEMOGRAPHIC_DATA] talk"
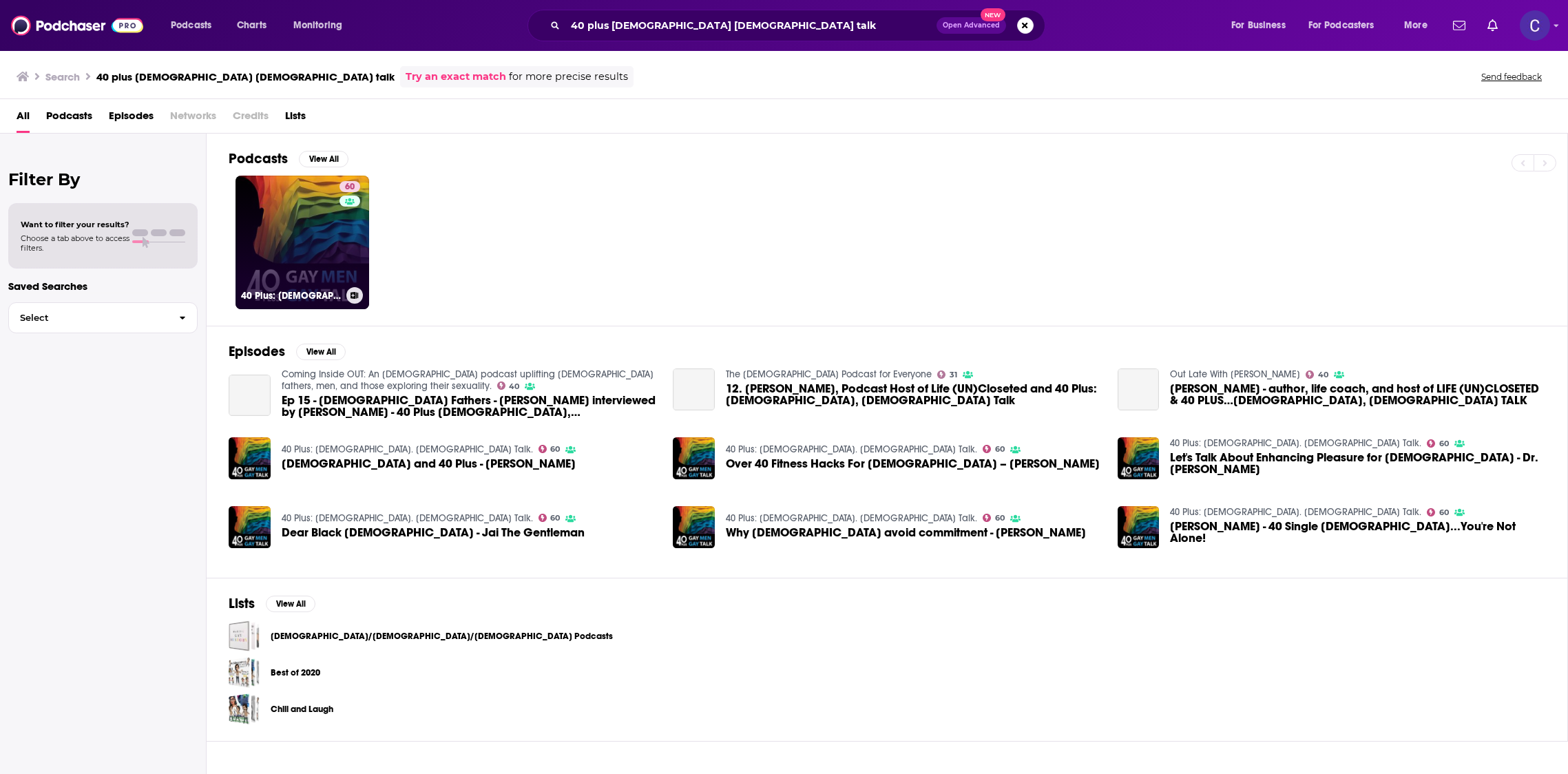
click at [338, 249] on link "60 40 Plus: [DEMOGRAPHIC_DATA]. [DEMOGRAPHIC_DATA] Talk." at bounding box center [302, 242] width 134 height 134
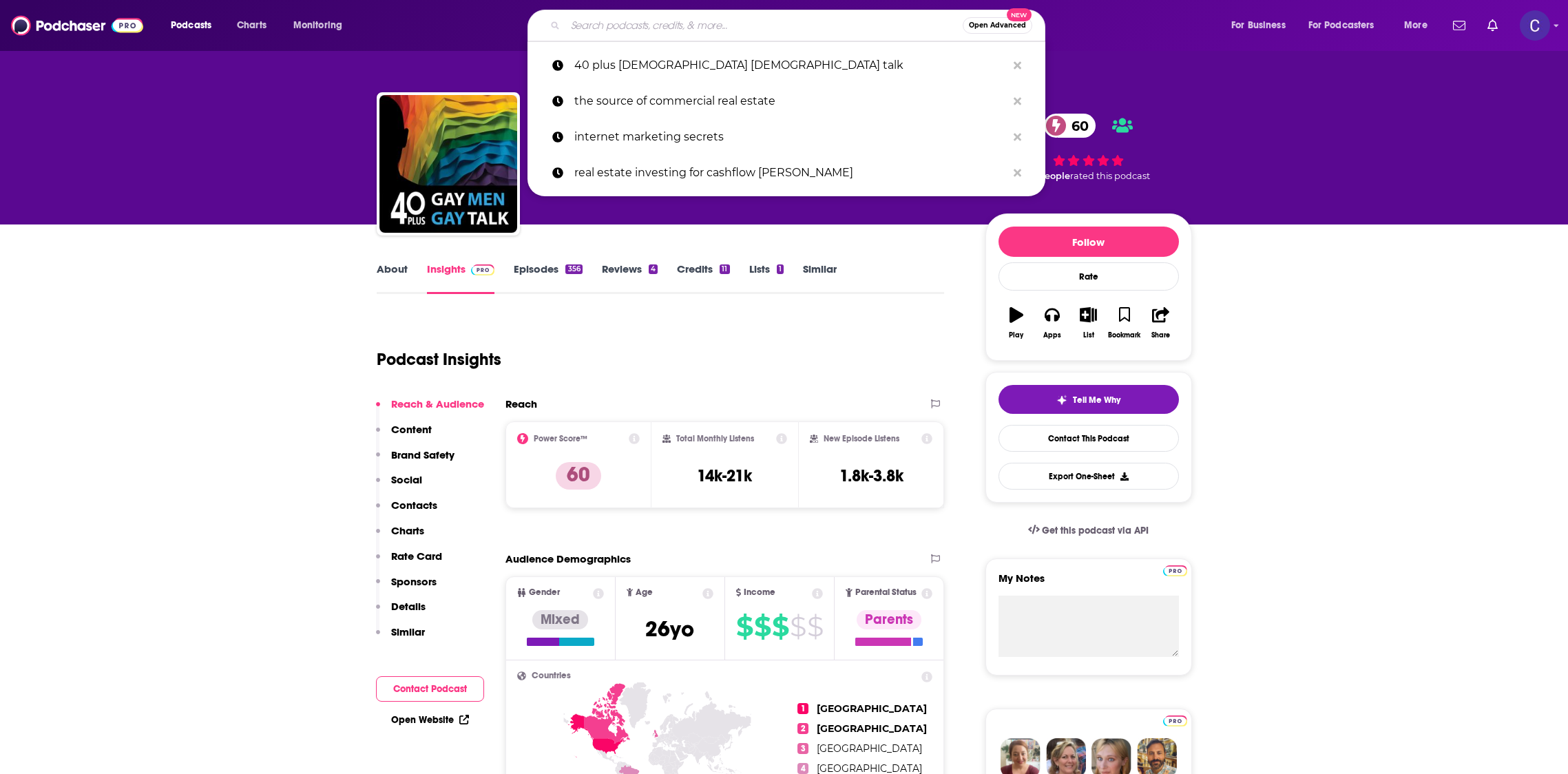
click at [725, 21] on input "Search podcasts, credits, & more..." at bounding box center [764, 26] width 397 height 22
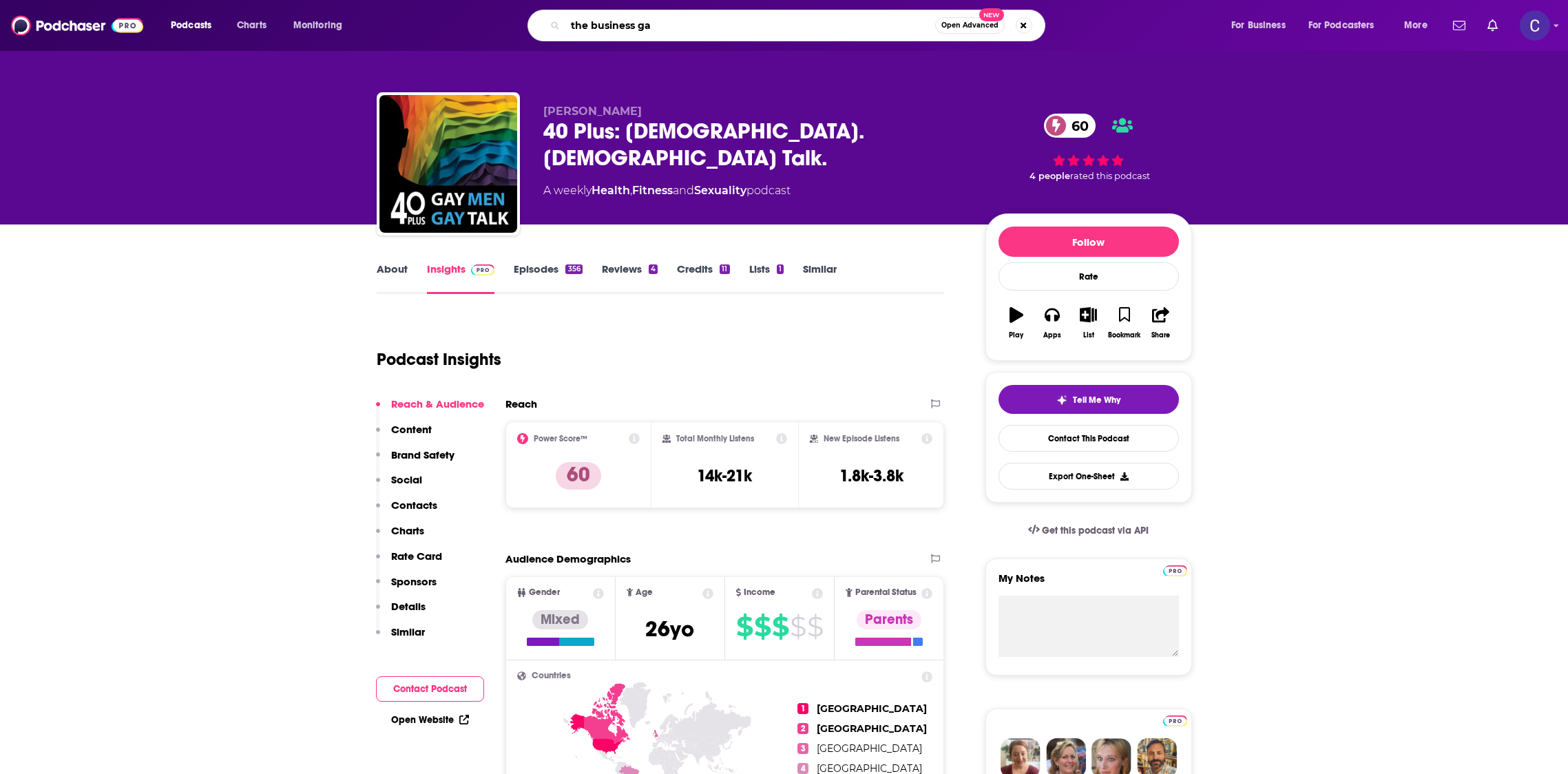
type input "the business [DEMOGRAPHIC_DATA]"
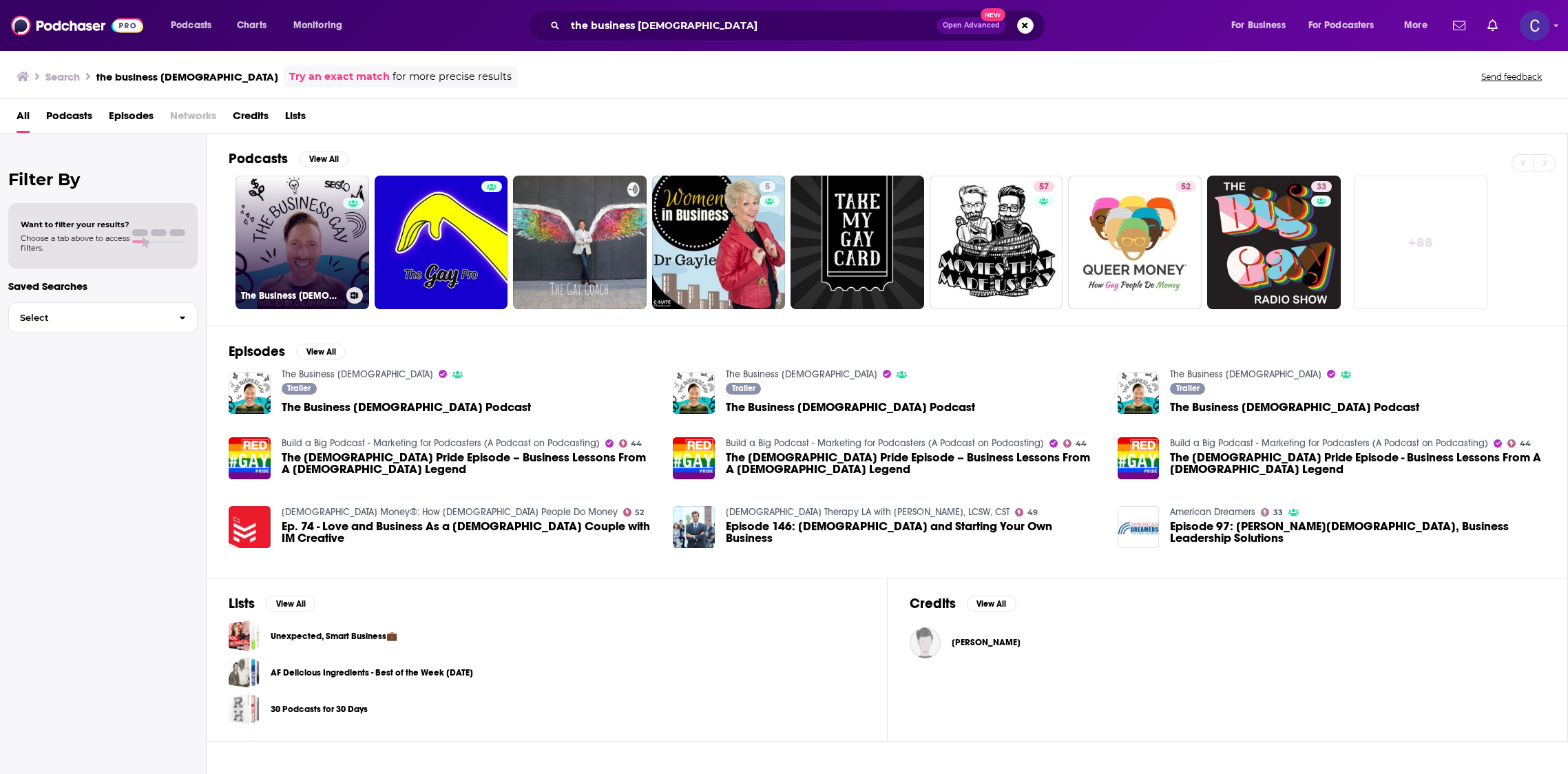
click at [313, 254] on link "0 The Business [DEMOGRAPHIC_DATA]" at bounding box center [302, 242] width 134 height 134
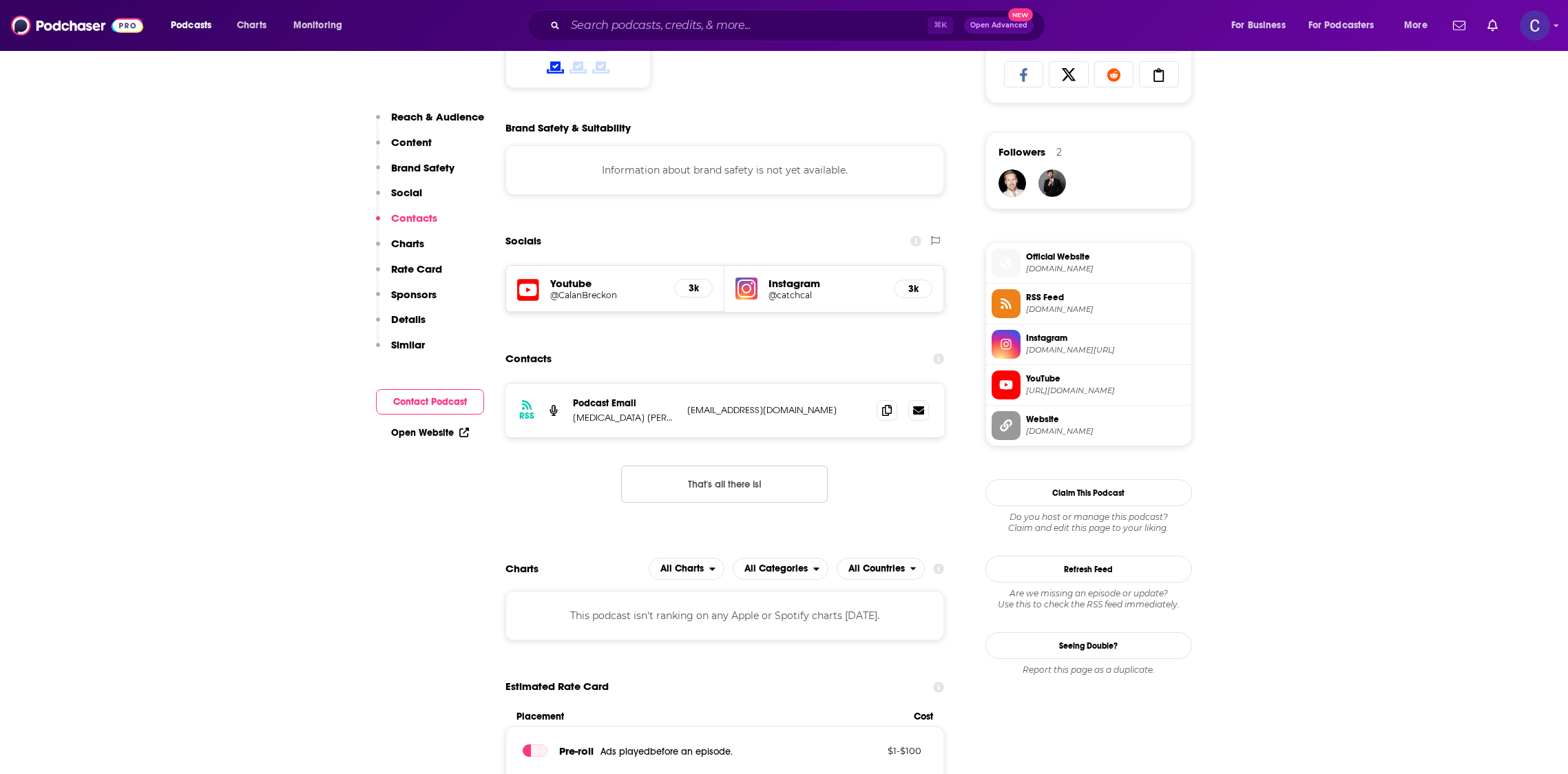
scroll to position [1067, 0]
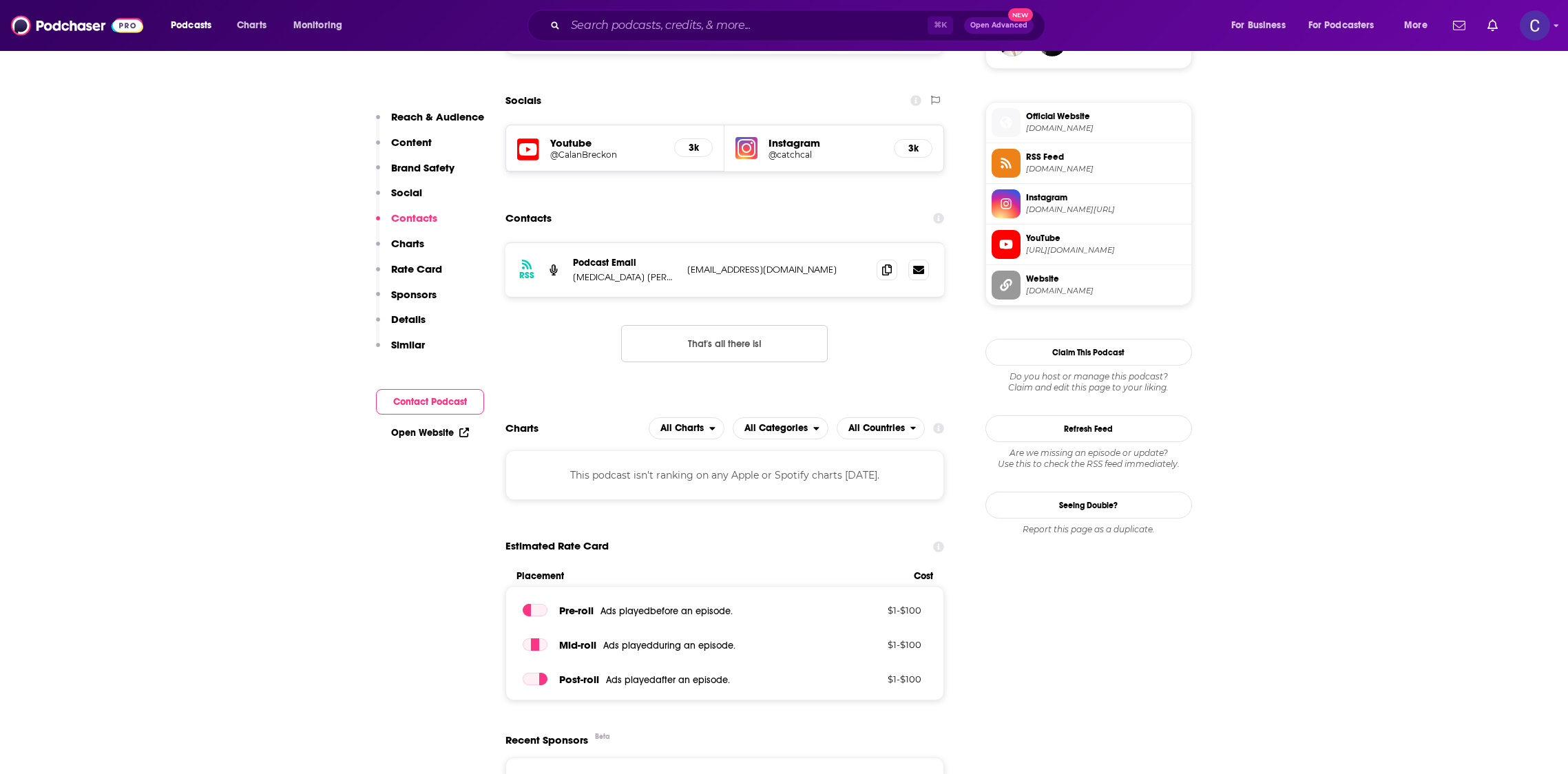
click at [601, 153] on h5 "@CalanBreckon" at bounding box center [608, 154] width 114 height 10
